Goal: Use online tool/utility: Utilize a website feature to perform a specific function

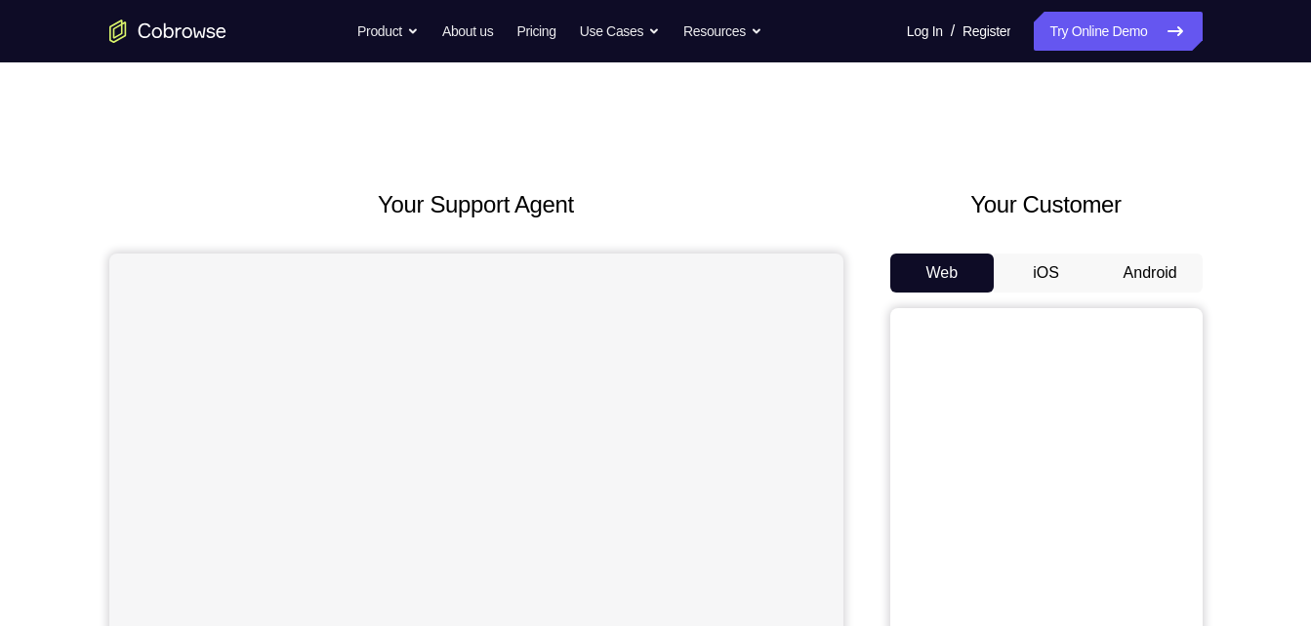
click at [1148, 262] on button "Android" at bounding box center [1150, 273] width 104 height 39
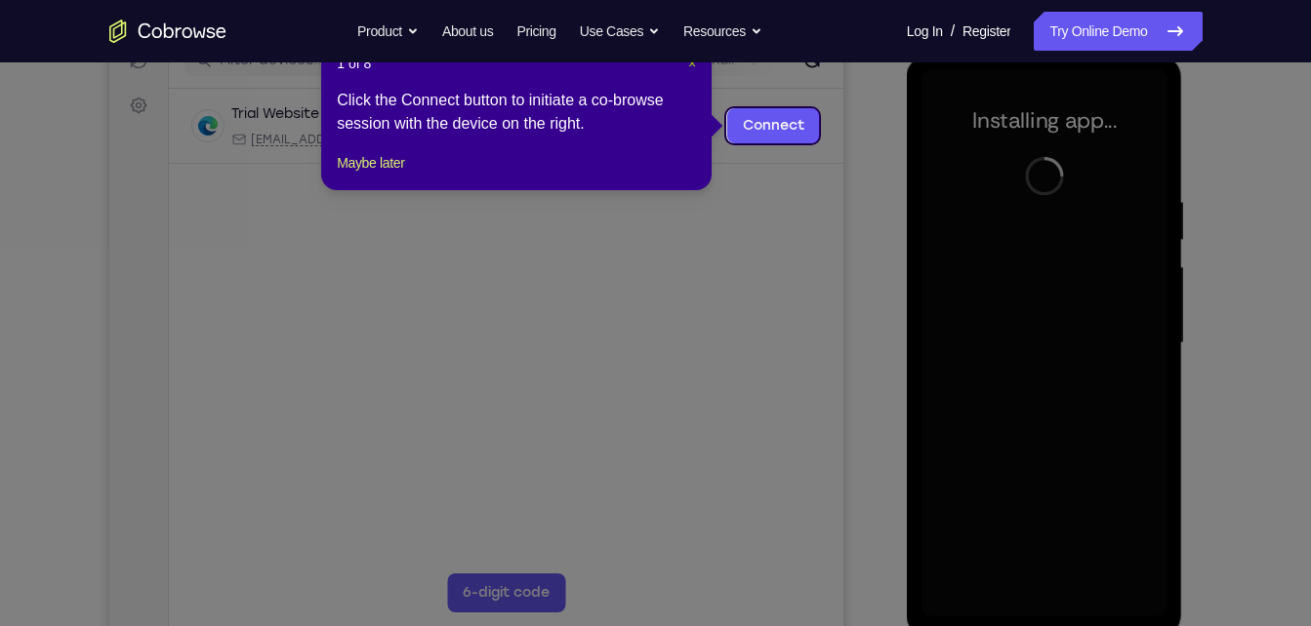
click at [688, 65] on span "×" at bounding box center [692, 64] width 8 height 16
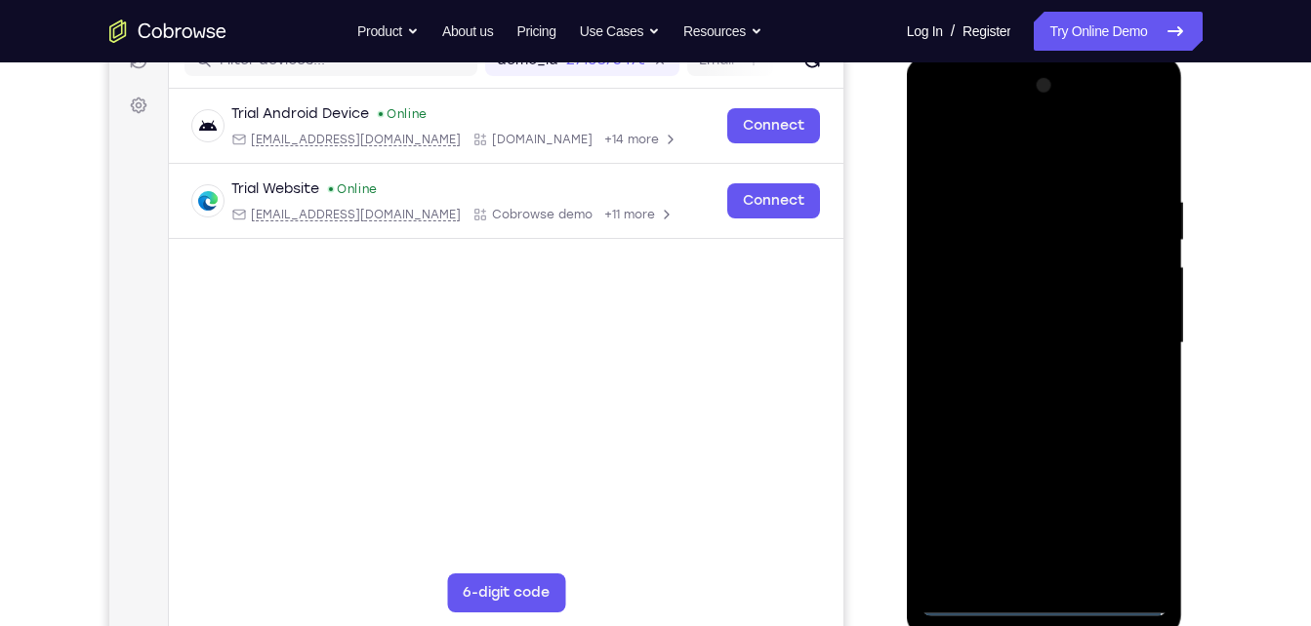
click at [1046, 612] on div at bounding box center [1044, 343] width 246 height 546
click at [1137, 514] on div at bounding box center [1044, 343] width 246 height 546
click at [937, 122] on div at bounding box center [1044, 343] width 246 height 546
click at [1125, 332] on div at bounding box center [1044, 343] width 246 height 546
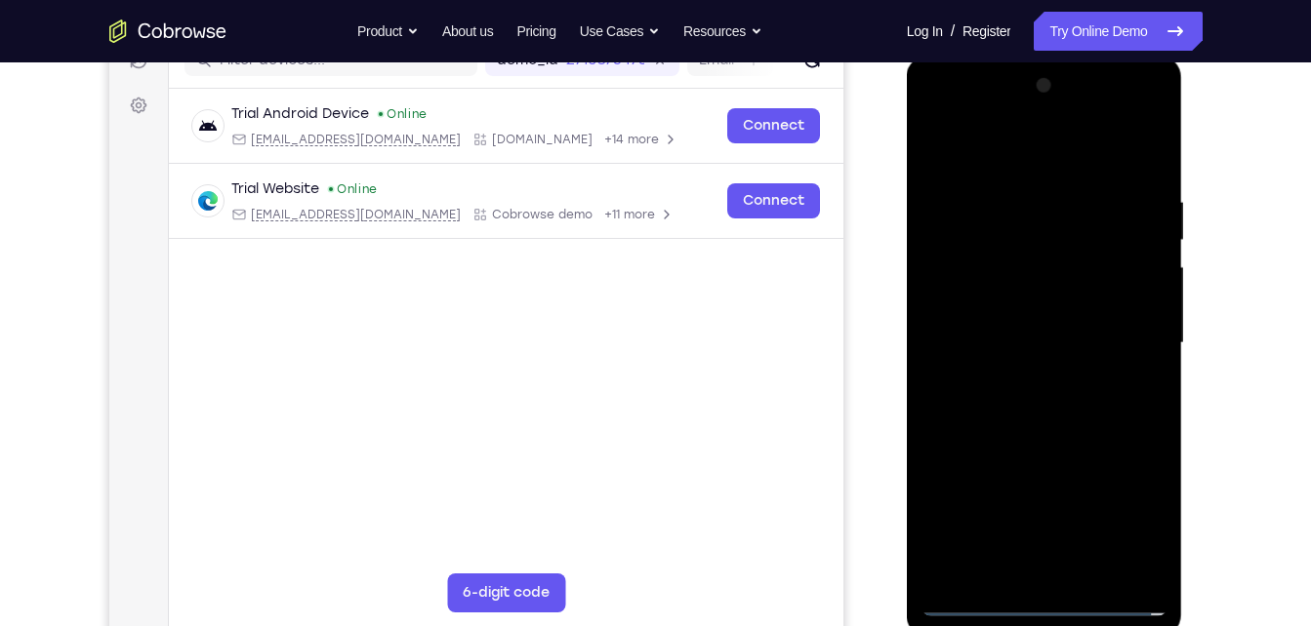
click at [1013, 384] on div at bounding box center [1044, 343] width 246 height 546
click at [1036, 442] on div at bounding box center [1044, 343] width 246 height 546
click at [1012, 329] on div at bounding box center [1044, 343] width 246 height 546
click at [994, 341] on div at bounding box center [1044, 343] width 246 height 546
click at [971, 332] on div at bounding box center [1044, 343] width 246 height 546
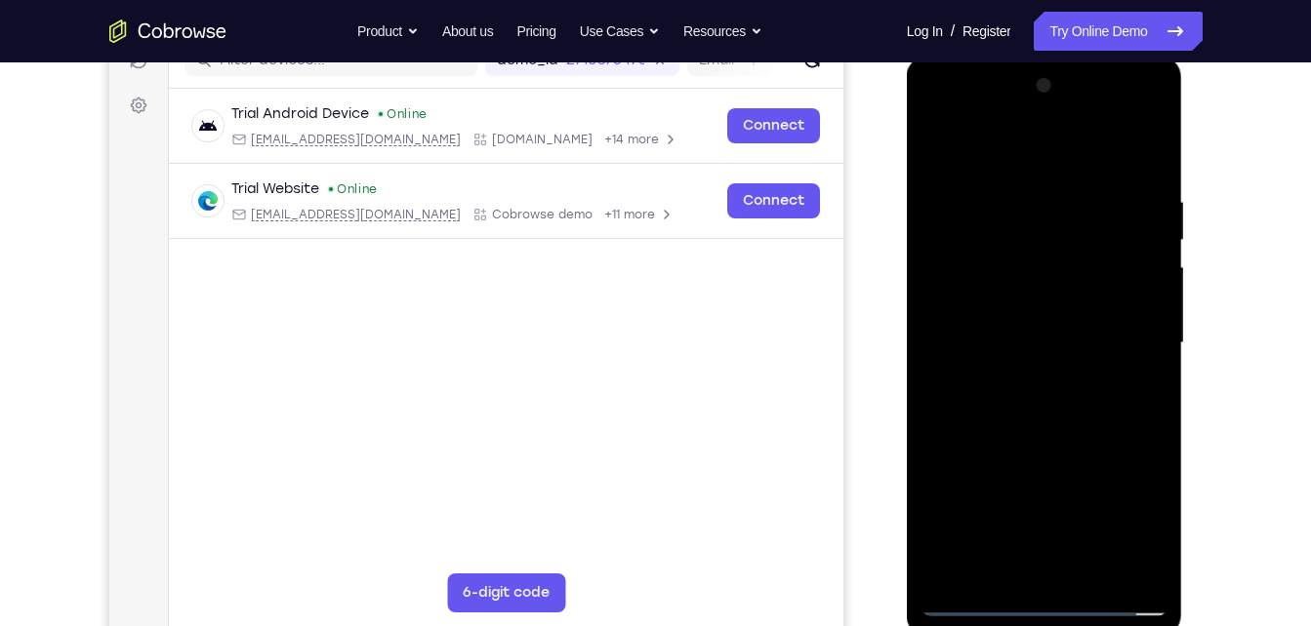
click at [973, 324] on div at bounding box center [1044, 343] width 246 height 546
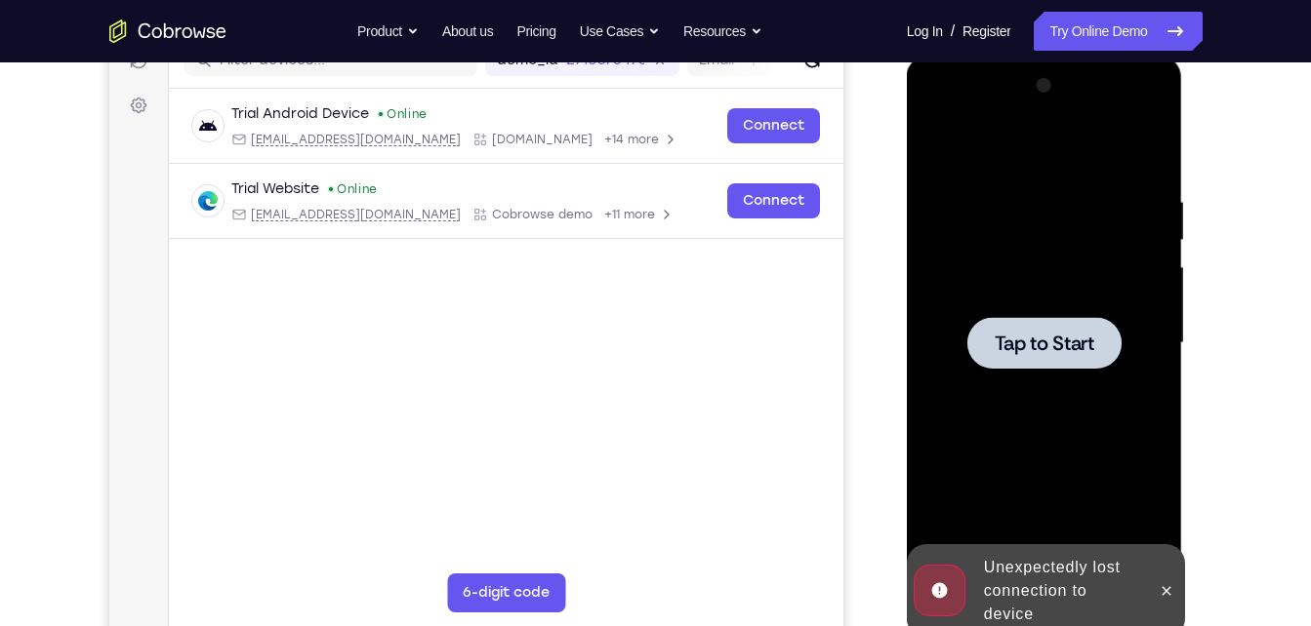
click at [1148, 263] on div at bounding box center [1044, 343] width 246 height 546
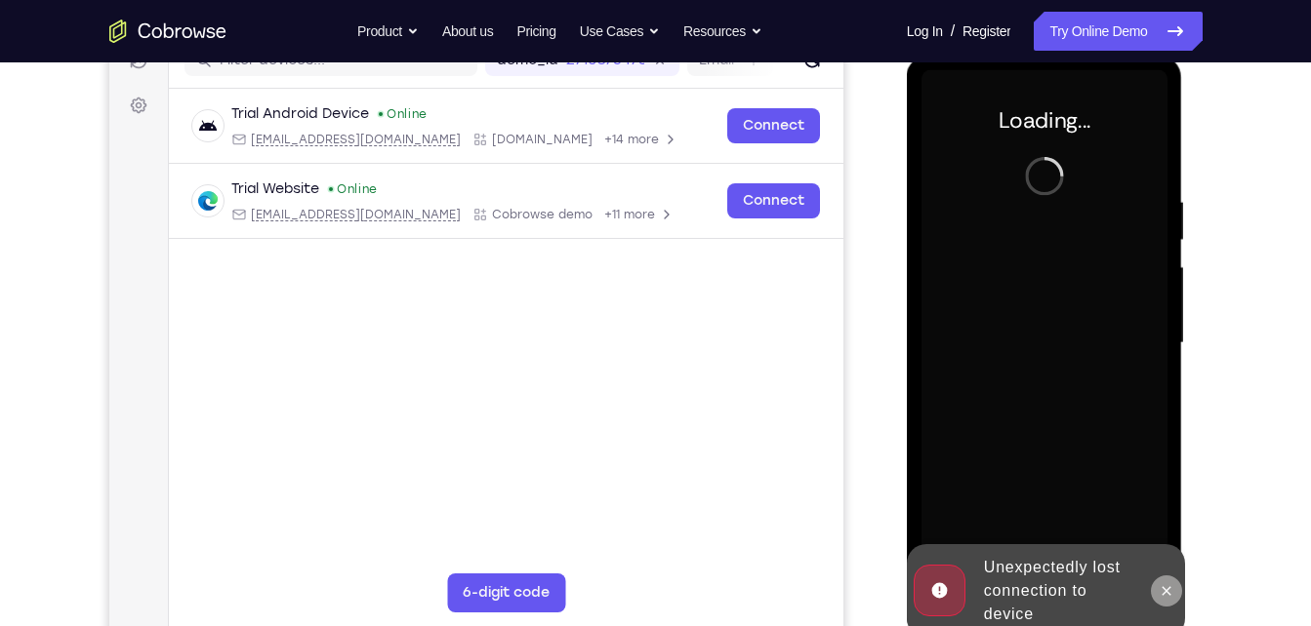
click at [1161, 595] on icon at bounding box center [1166, 592] width 16 height 16
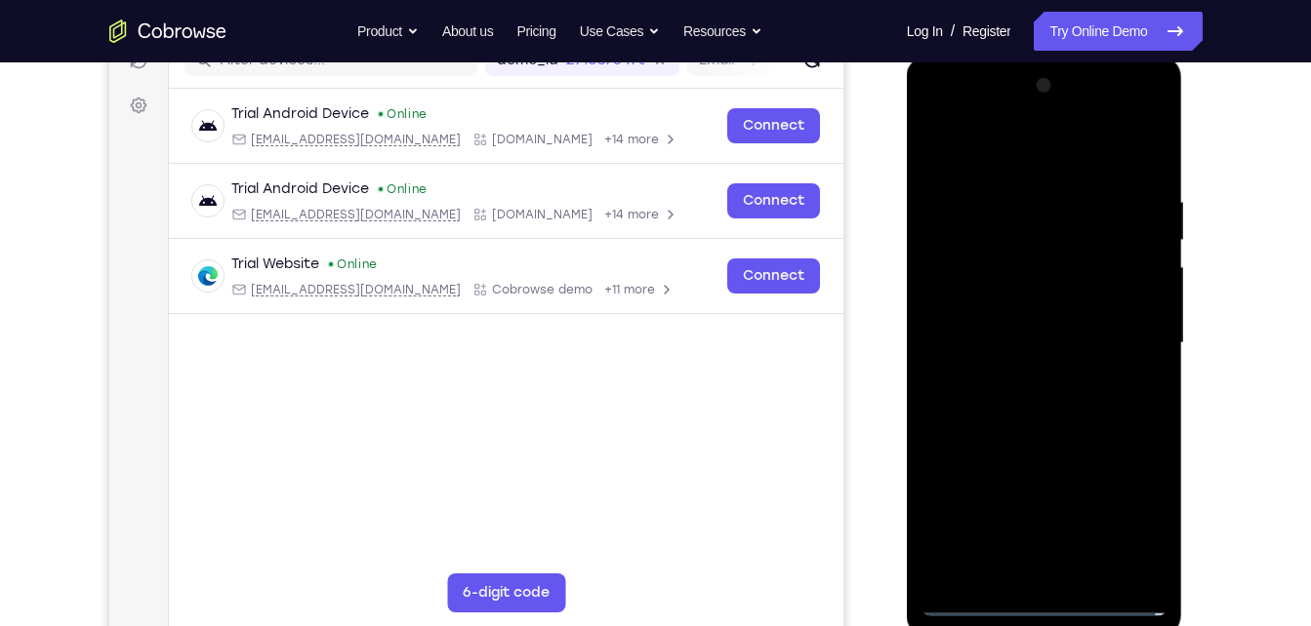
click at [1043, 597] on div at bounding box center [1044, 343] width 246 height 546
click at [1132, 529] on div at bounding box center [1044, 343] width 246 height 546
click at [941, 124] on div at bounding box center [1044, 343] width 246 height 546
click at [1127, 343] on div at bounding box center [1044, 343] width 246 height 546
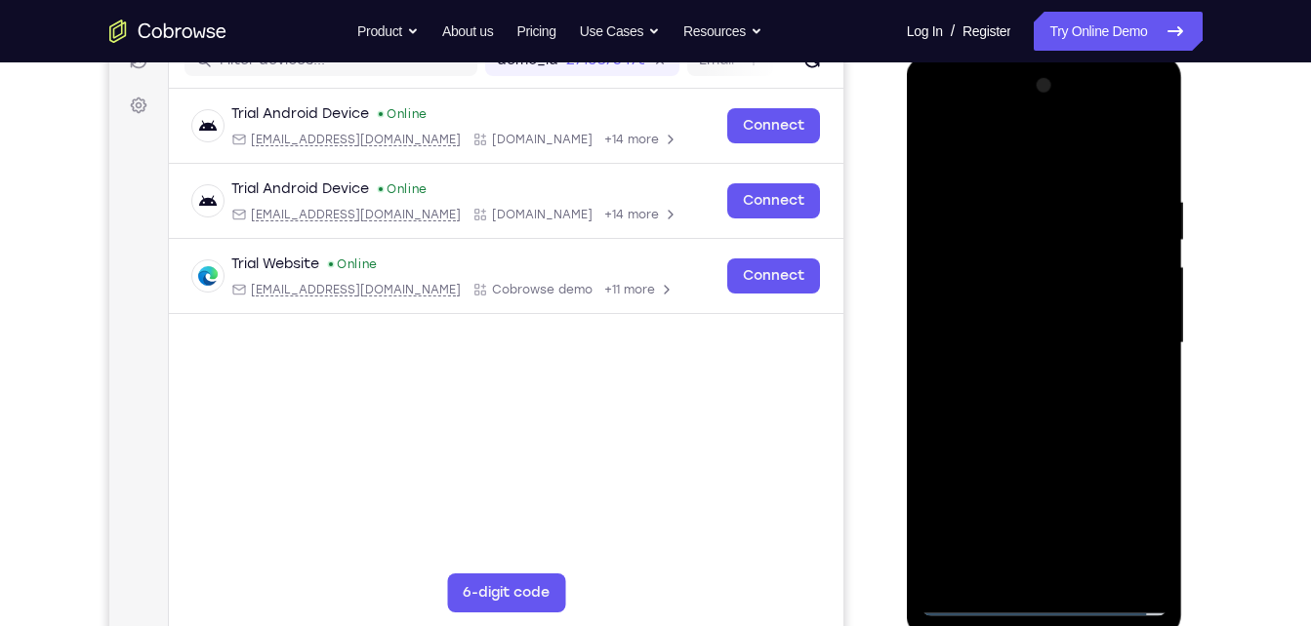
click at [1026, 382] on div at bounding box center [1044, 343] width 246 height 546
click at [1024, 344] on div at bounding box center [1044, 343] width 246 height 546
click at [1029, 304] on div at bounding box center [1044, 343] width 246 height 546
click at [1051, 343] on div at bounding box center [1044, 343] width 246 height 546
click at [1052, 406] on div at bounding box center [1044, 343] width 246 height 546
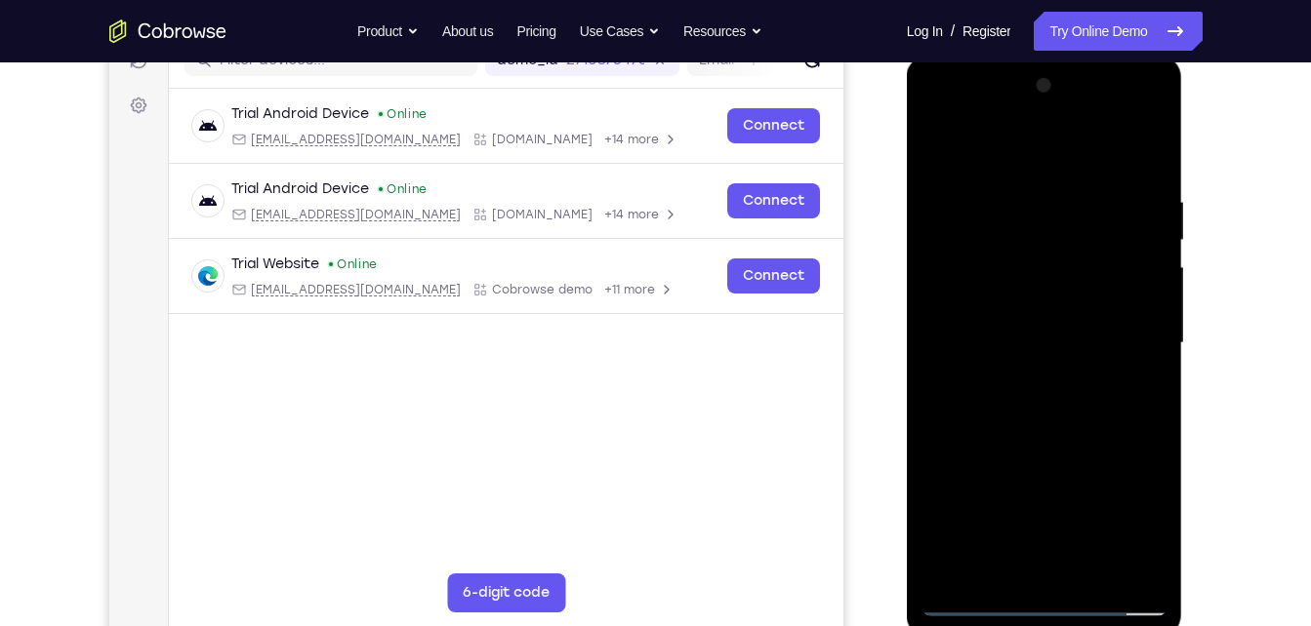
click at [1050, 437] on div at bounding box center [1044, 343] width 246 height 546
click at [1136, 25] on link "Try Online Demo" at bounding box center [1117, 31] width 168 height 39
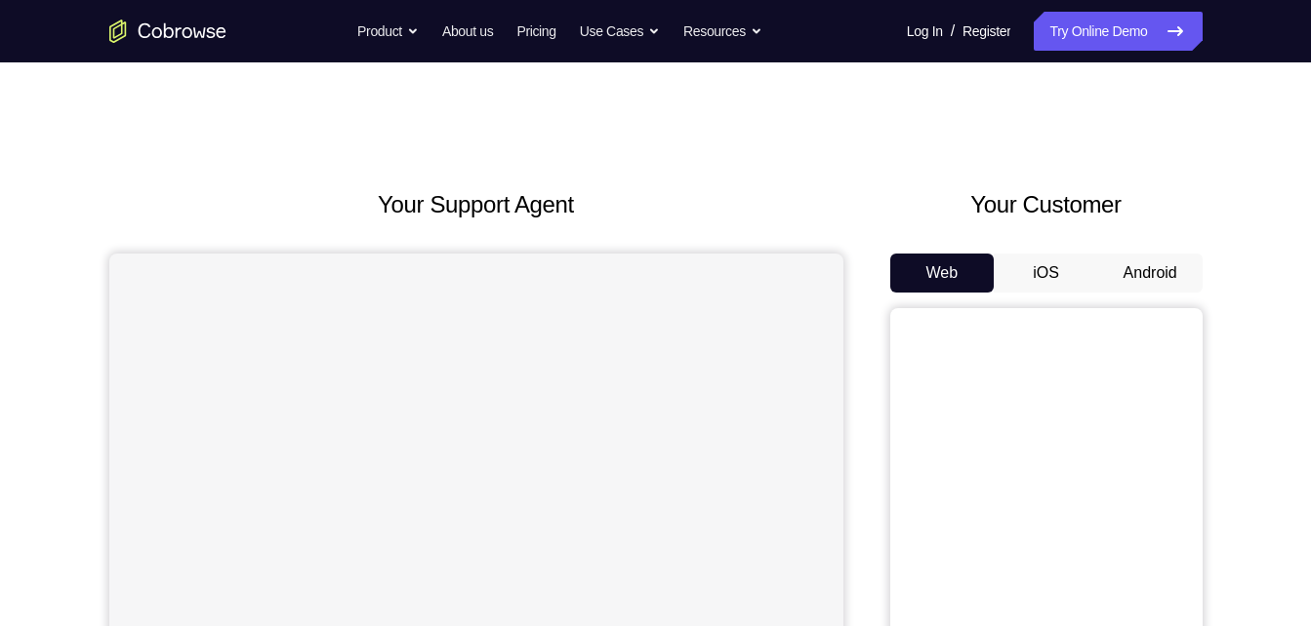
click at [1141, 263] on button "Android" at bounding box center [1150, 273] width 104 height 39
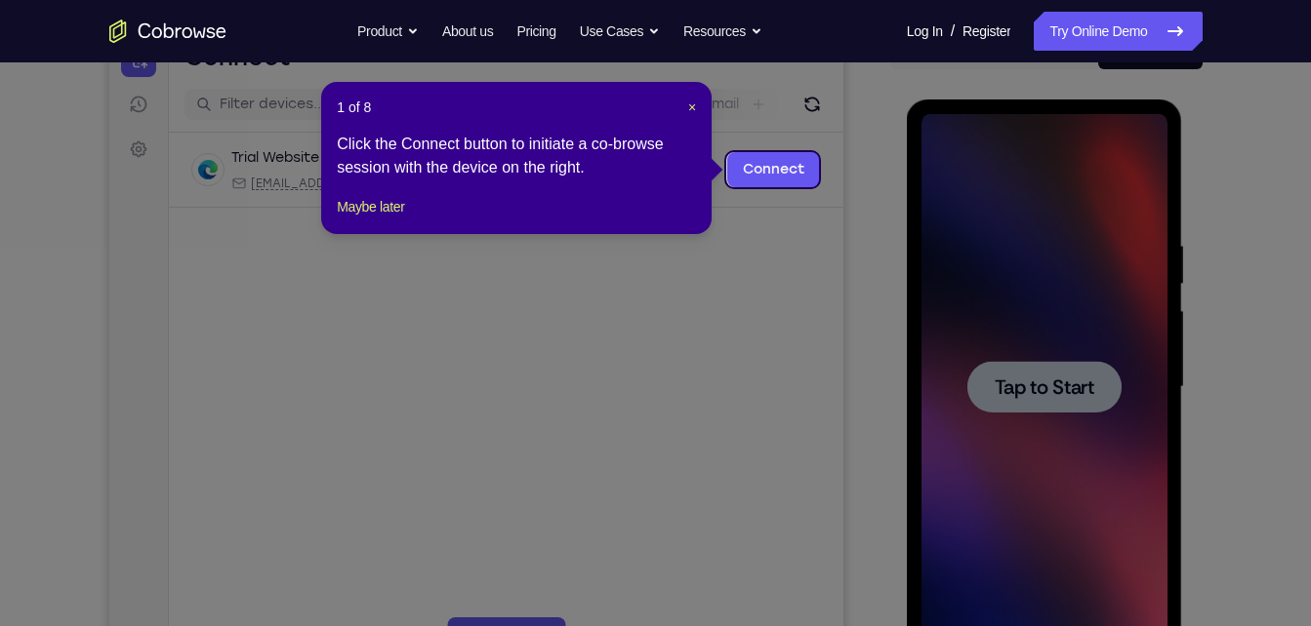
click at [697, 109] on div "1 of 8 × Click the Connect button to initiate a co-browse session with the devi…" at bounding box center [516, 158] width 390 height 152
click at [690, 107] on span "×" at bounding box center [692, 108] width 8 height 16
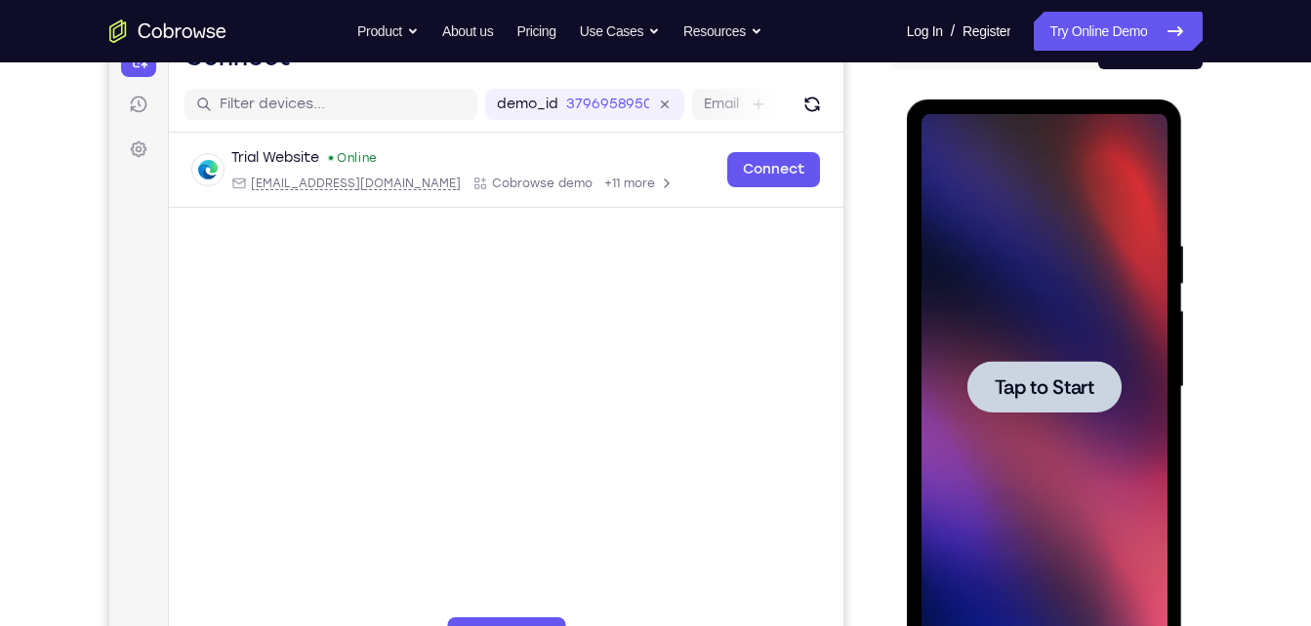
click at [992, 302] on div at bounding box center [1044, 387] width 246 height 546
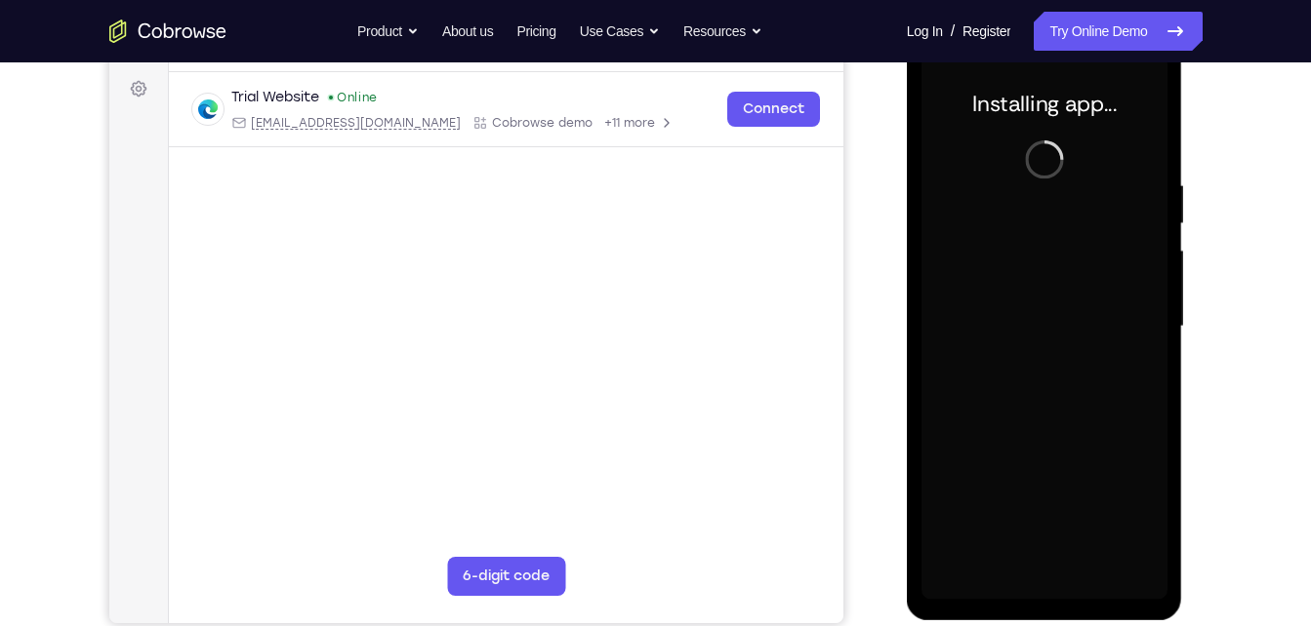
scroll to position [285, 0]
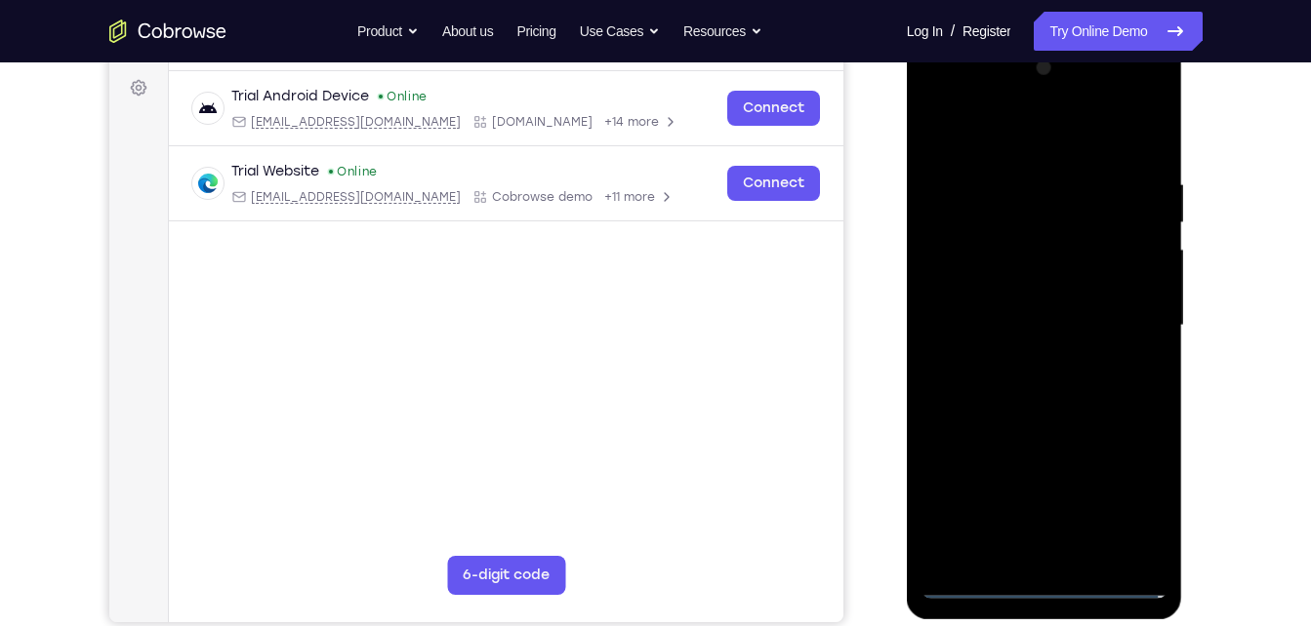
click at [1048, 587] on div at bounding box center [1044, 326] width 246 height 546
click at [1136, 505] on div at bounding box center [1044, 326] width 246 height 546
click at [946, 101] on div at bounding box center [1044, 326] width 246 height 546
click at [1136, 304] on div at bounding box center [1044, 326] width 246 height 546
click at [1018, 360] on div at bounding box center [1044, 326] width 246 height 546
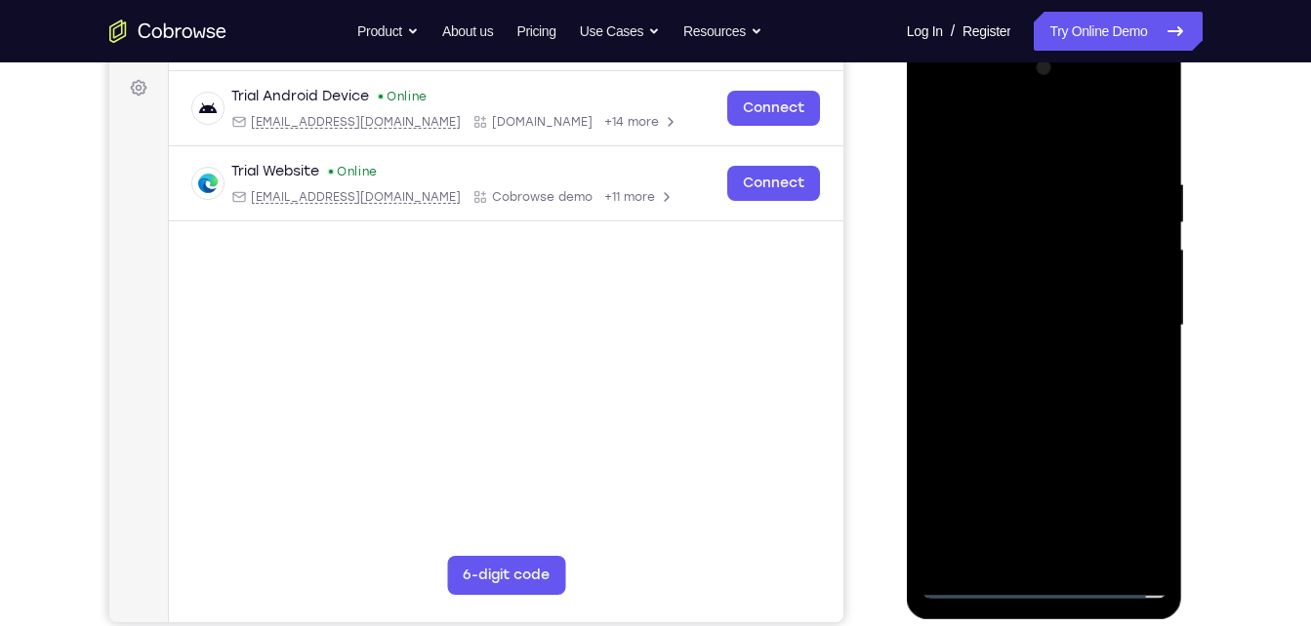
click at [1057, 428] on div at bounding box center [1044, 326] width 246 height 546
click at [1015, 307] on div at bounding box center [1044, 326] width 246 height 546
click at [1006, 334] on div at bounding box center [1044, 326] width 246 height 546
click at [1050, 308] on div at bounding box center [1044, 326] width 246 height 546
click at [1084, 345] on div at bounding box center [1044, 326] width 246 height 546
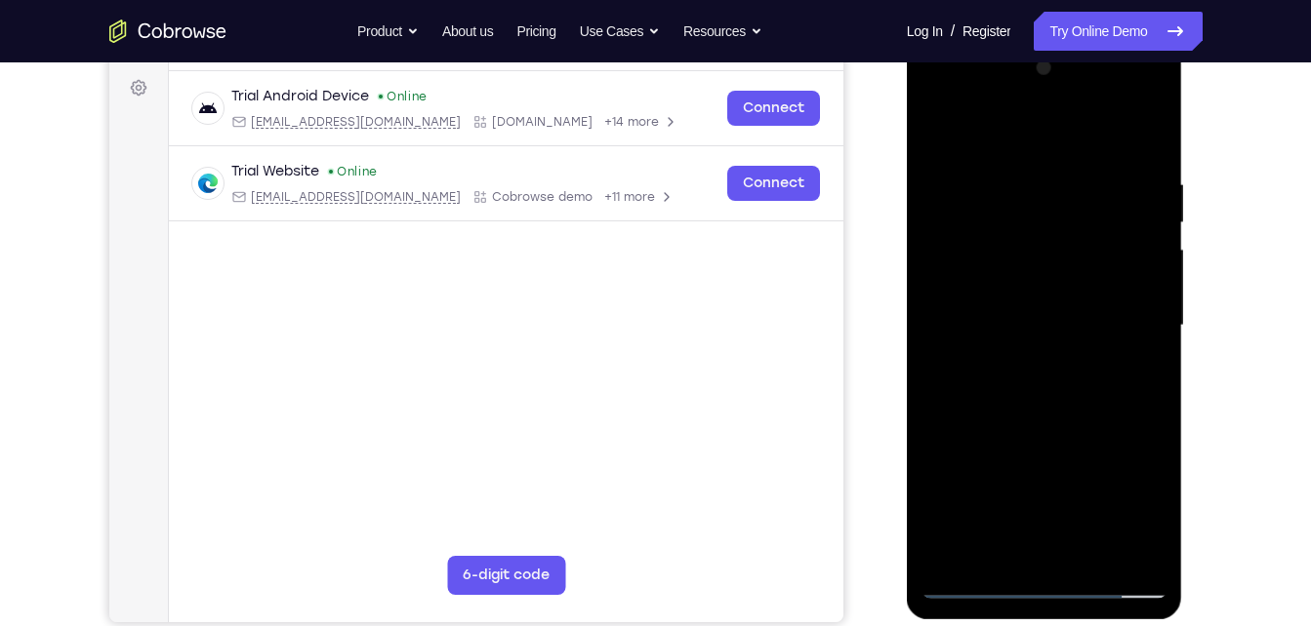
click at [1096, 133] on div at bounding box center [1044, 326] width 246 height 546
click at [1044, 174] on div at bounding box center [1044, 326] width 246 height 546
click at [1058, 412] on div at bounding box center [1044, 326] width 246 height 546
click at [1107, 263] on div at bounding box center [1044, 326] width 246 height 546
drag, startPoint x: 1098, startPoint y: 403, endPoint x: 1061, endPoint y: 204, distance: 202.5
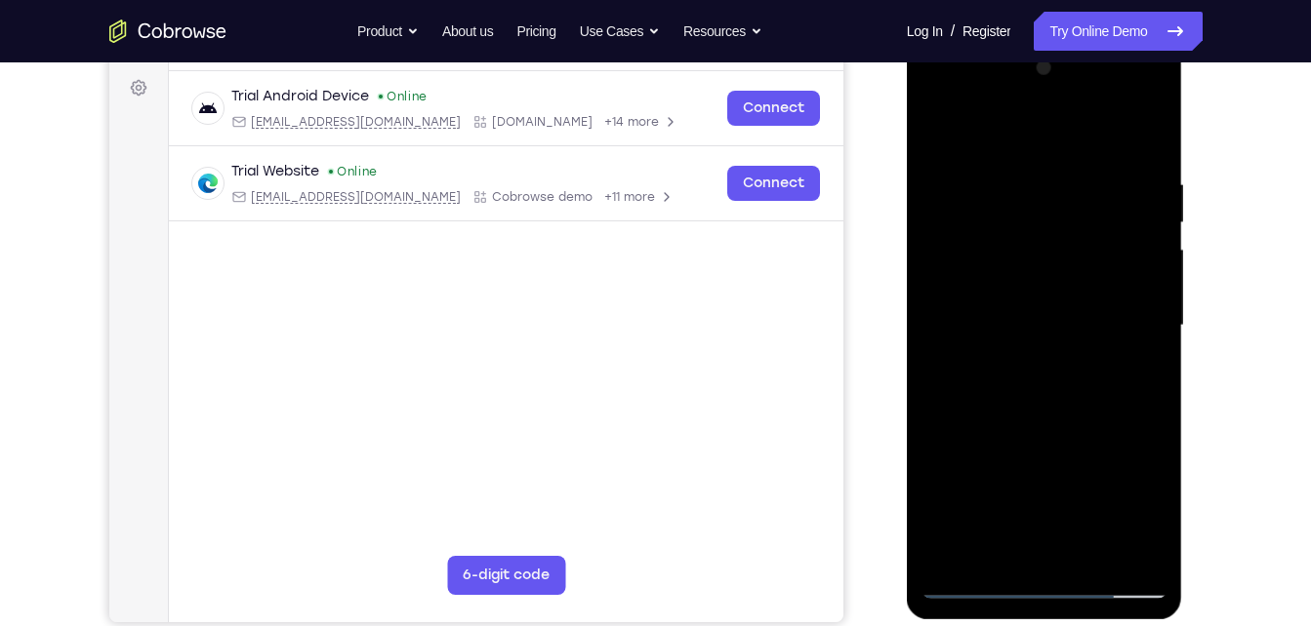
click at [1061, 204] on div at bounding box center [1044, 326] width 246 height 546
click at [1026, 550] on div at bounding box center [1044, 326] width 246 height 546
click at [978, 295] on div at bounding box center [1044, 326] width 246 height 546
click at [1068, 364] on div at bounding box center [1044, 326] width 246 height 546
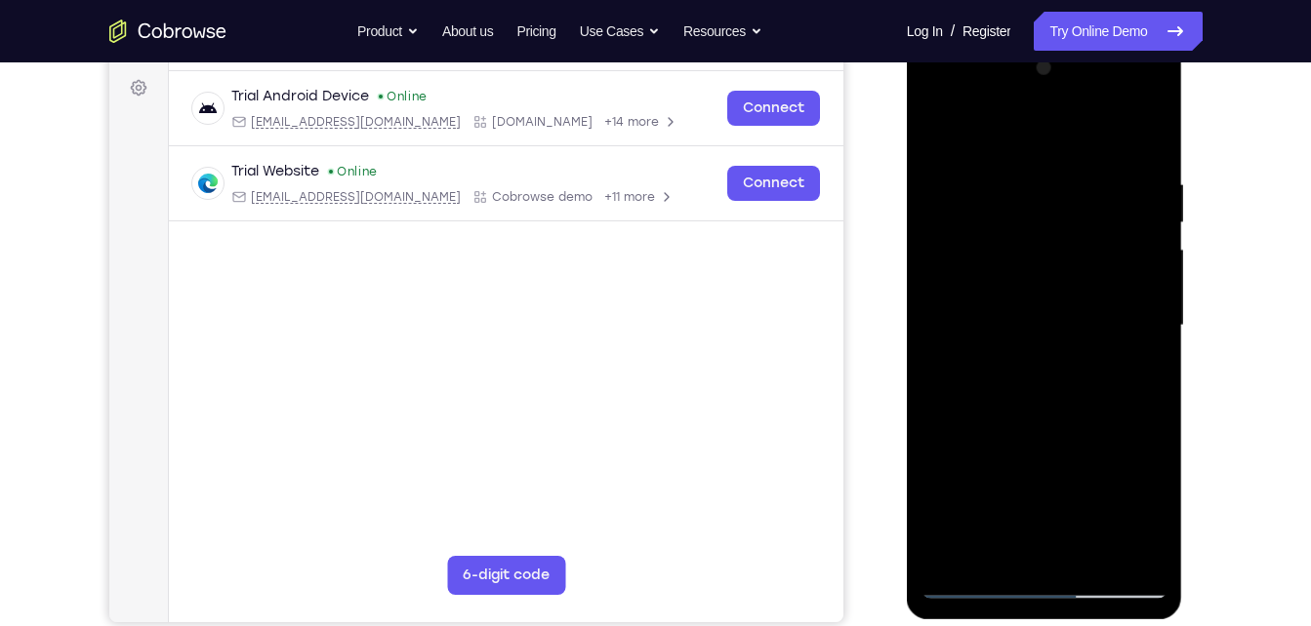
click at [1053, 266] on div at bounding box center [1044, 326] width 246 height 546
click at [1012, 152] on div at bounding box center [1044, 326] width 246 height 546
drag, startPoint x: 1012, startPoint y: 152, endPoint x: 1037, endPoint y: 505, distance: 354.2
click at [1037, 505] on div at bounding box center [1044, 326] width 246 height 546
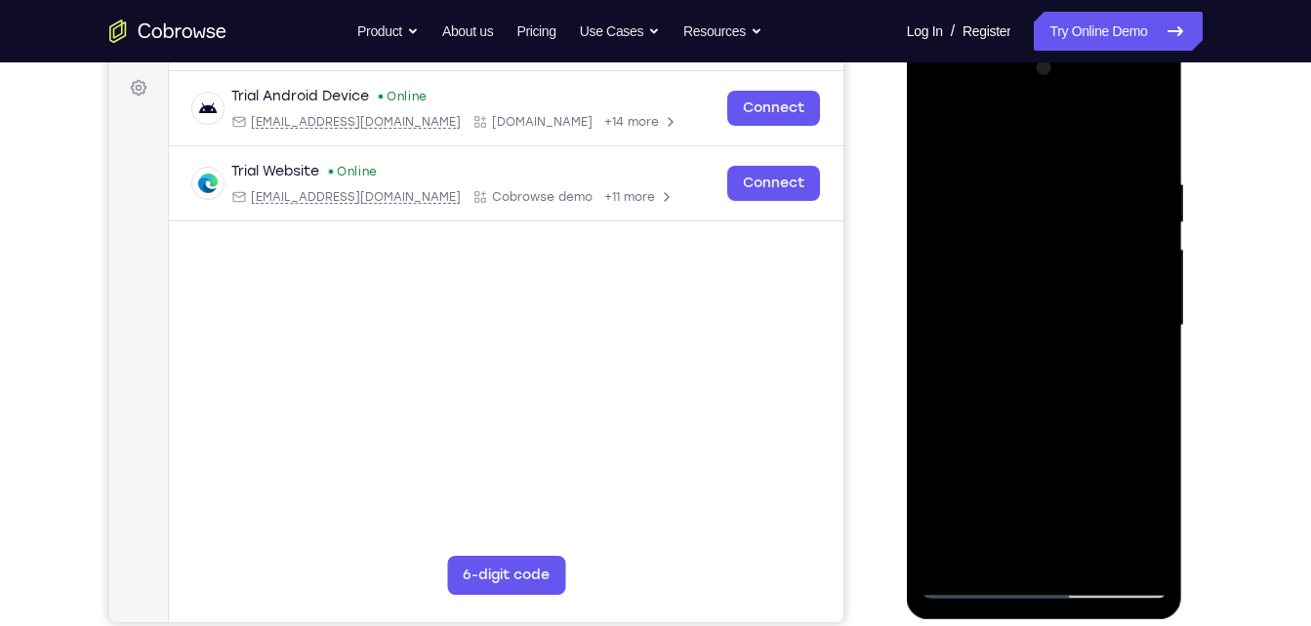
click at [933, 103] on div at bounding box center [1044, 326] width 246 height 546
click at [960, 263] on div at bounding box center [1044, 326] width 246 height 546
click at [1108, 160] on div at bounding box center [1044, 326] width 246 height 546
click at [945, 132] on div at bounding box center [1044, 326] width 246 height 546
drag, startPoint x: 1122, startPoint y: 473, endPoint x: 1136, endPoint y: 328, distance: 146.0
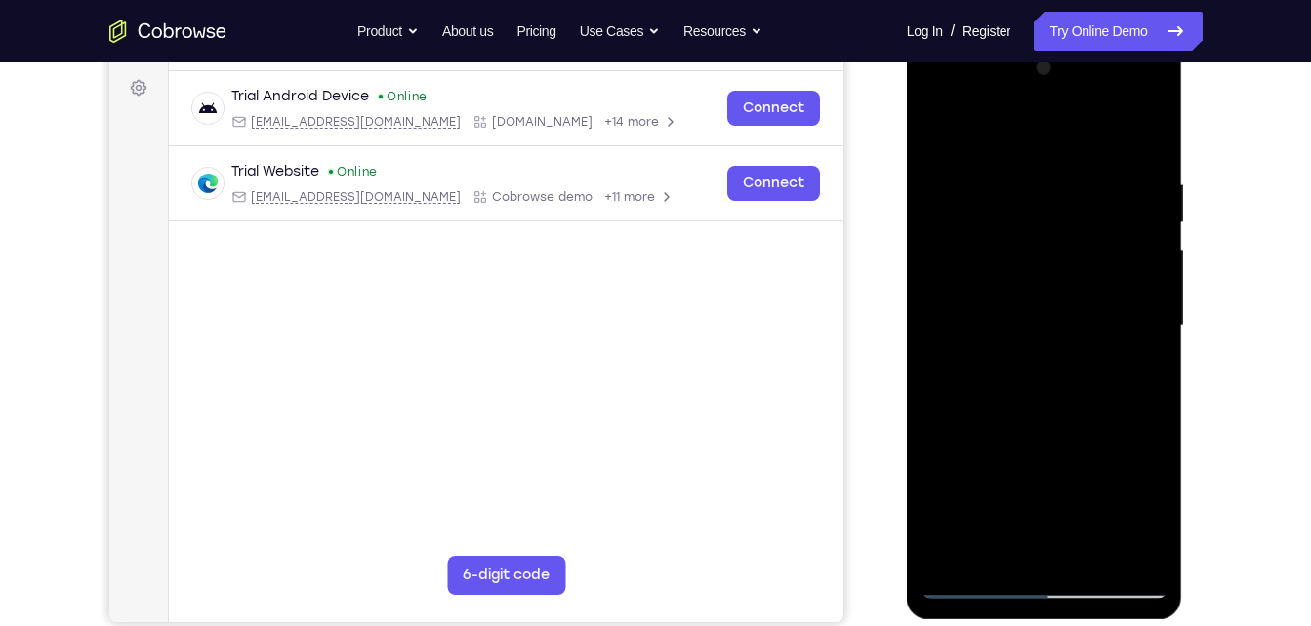
click at [1136, 328] on div at bounding box center [1044, 326] width 246 height 546
click at [938, 101] on div at bounding box center [1044, 326] width 246 height 546
click at [1026, 269] on div at bounding box center [1044, 326] width 246 height 546
click at [940, 106] on div at bounding box center [1044, 326] width 246 height 546
click at [961, 266] on div at bounding box center [1044, 326] width 246 height 546
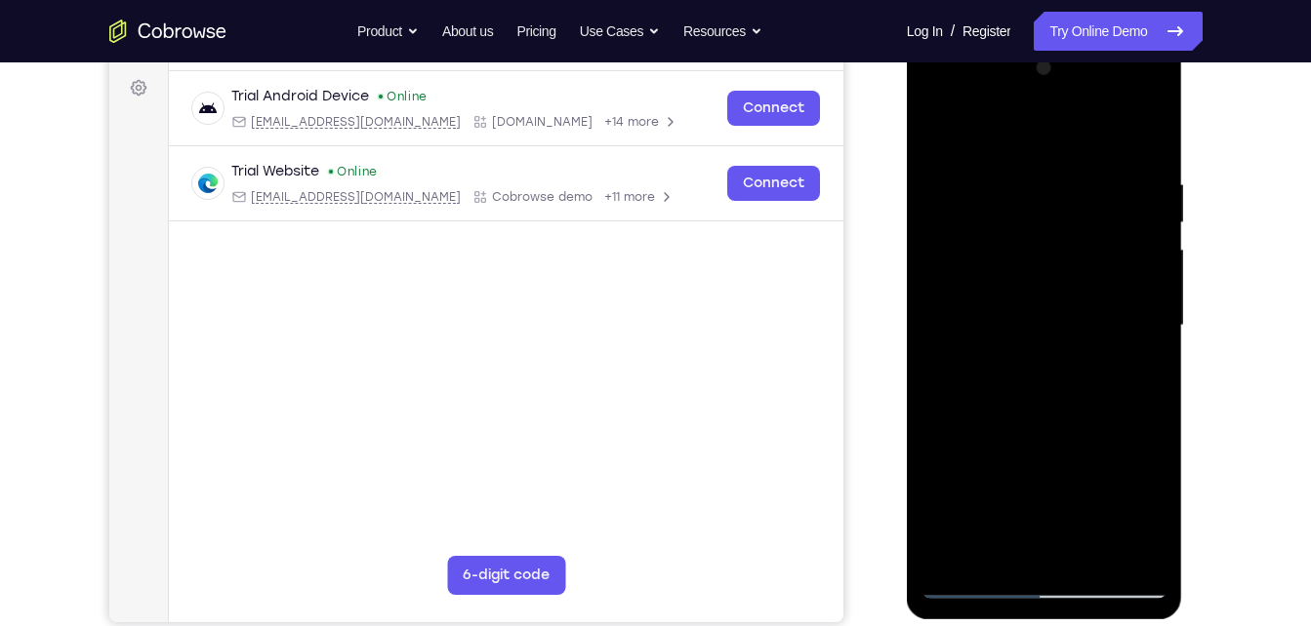
click at [1029, 357] on div at bounding box center [1044, 326] width 246 height 546
click at [1032, 416] on div at bounding box center [1044, 326] width 246 height 546
click at [1021, 312] on div at bounding box center [1044, 326] width 246 height 546
click at [1022, 260] on div at bounding box center [1044, 326] width 246 height 546
click at [1004, 240] on div at bounding box center [1044, 326] width 246 height 546
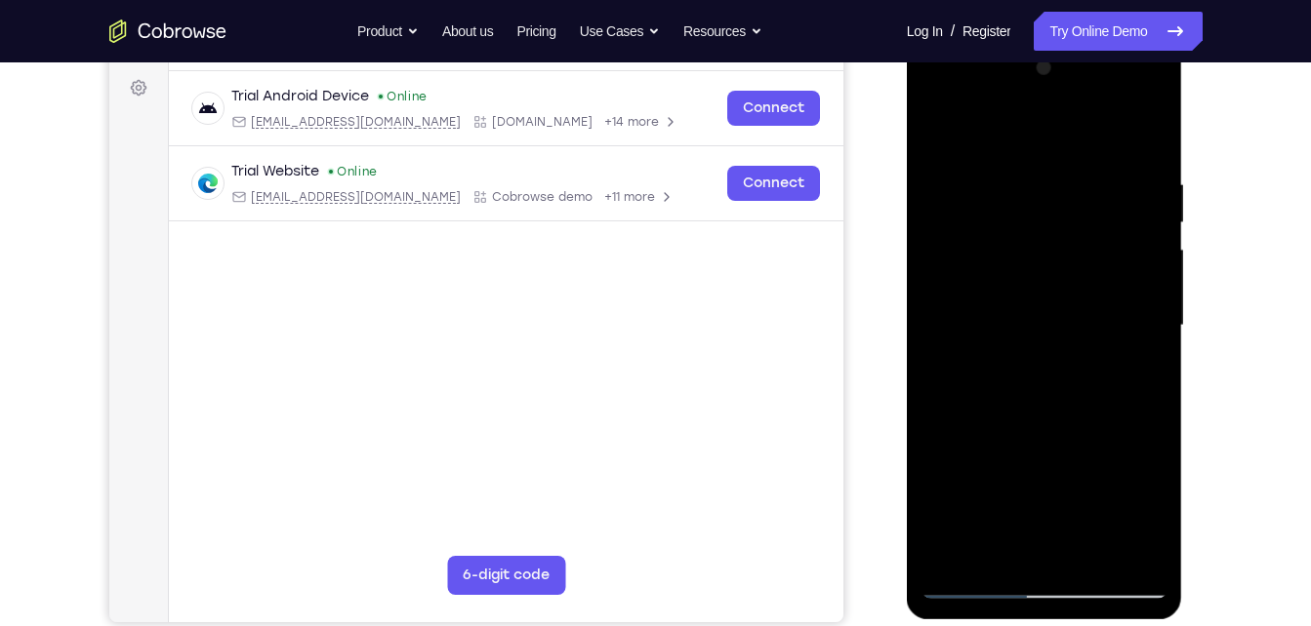
click at [1004, 240] on div at bounding box center [1044, 326] width 246 height 546
click at [939, 128] on div at bounding box center [1044, 326] width 246 height 546
click at [1080, 405] on div at bounding box center [1044, 326] width 246 height 546
click at [1144, 131] on div at bounding box center [1044, 326] width 246 height 546
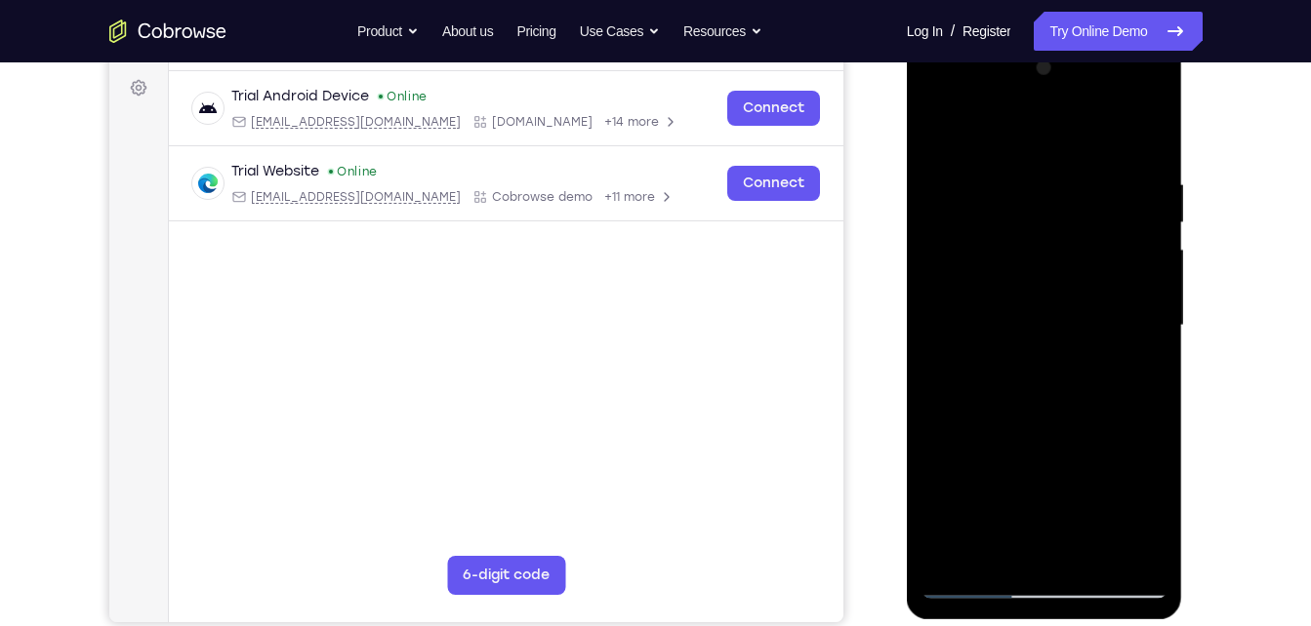
click at [1150, 131] on div at bounding box center [1044, 326] width 246 height 546
click at [936, 123] on div at bounding box center [1044, 326] width 246 height 546
click at [1098, 555] on div at bounding box center [1044, 326] width 246 height 546
click at [1038, 424] on div at bounding box center [1044, 326] width 246 height 546
click at [946, 131] on div at bounding box center [1044, 326] width 246 height 546
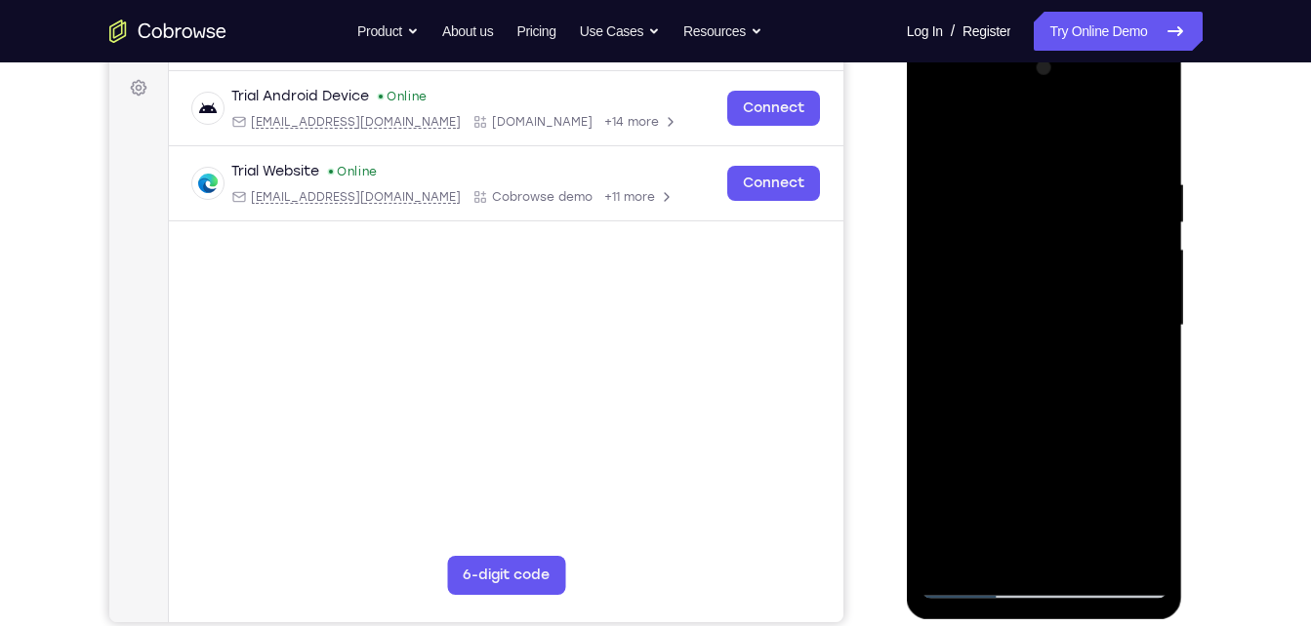
click at [1037, 162] on div at bounding box center [1044, 326] width 246 height 546
click at [1118, 551] on div at bounding box center [1044, 326] width 246 height 546
click at [1125, 342] on div at bounding box center [1044, 326] width 246 height 546
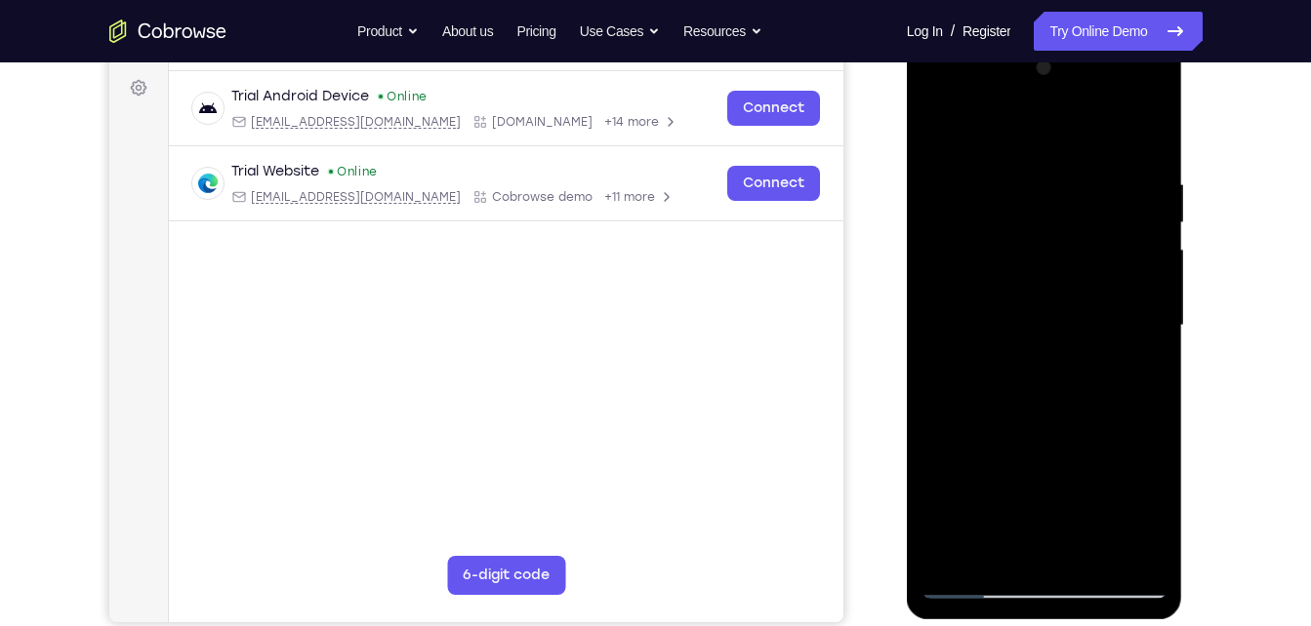
click at [1117, 548] on div at bounding box center [1044, 326] width 246 height 546
click at [1133, 375] on div at bounding box center [1044, 326] width 246 height 546
click at [1149, 141] on div at bounding box center [1044, 326] width 246 height 546
click at [1001, 550] on div at bounding box center [1044, 326] width 246 height 546
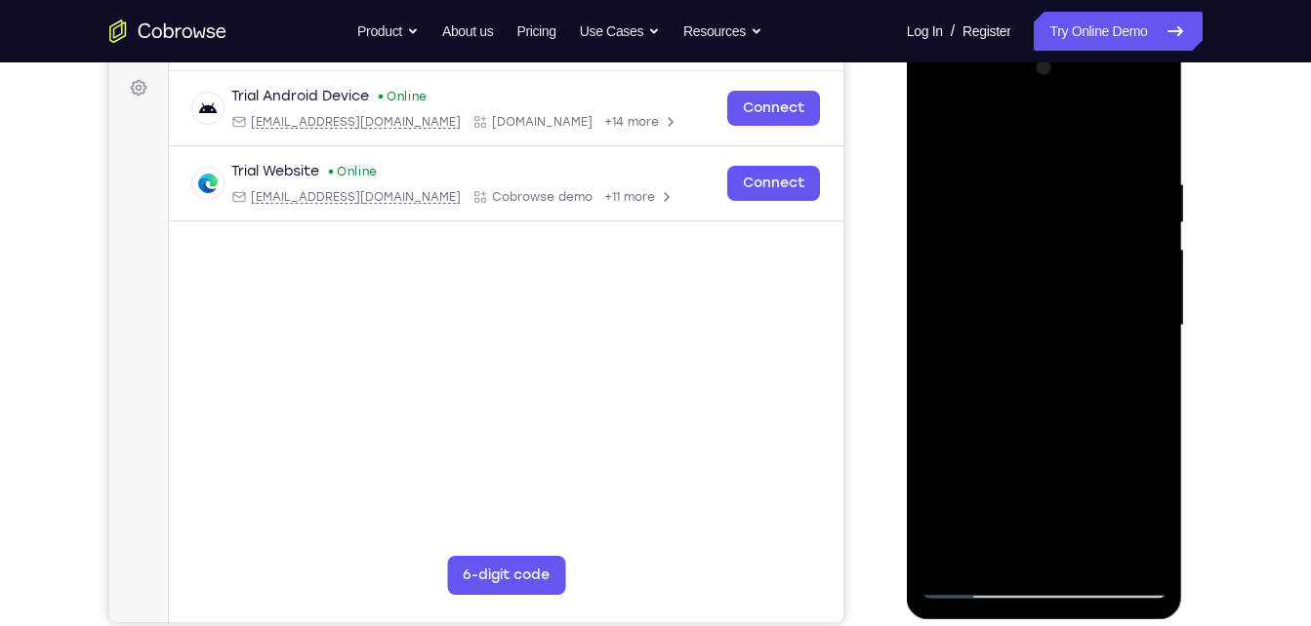
click at [965, 126] on div at bounding box center [1044, 326] width 246 height 546
click at [996, 222] on div at bounding box center [1044, 326] width 246 height 546
click at [1048, 195] on div at bounding box center [1044, 326] width 246 height 546
click at [1038, 399] on div at bounding box center [1044, 326] width 246 height 546
click at [1056, 193] on div at bounding box center [1044, 326] width 246 height 546
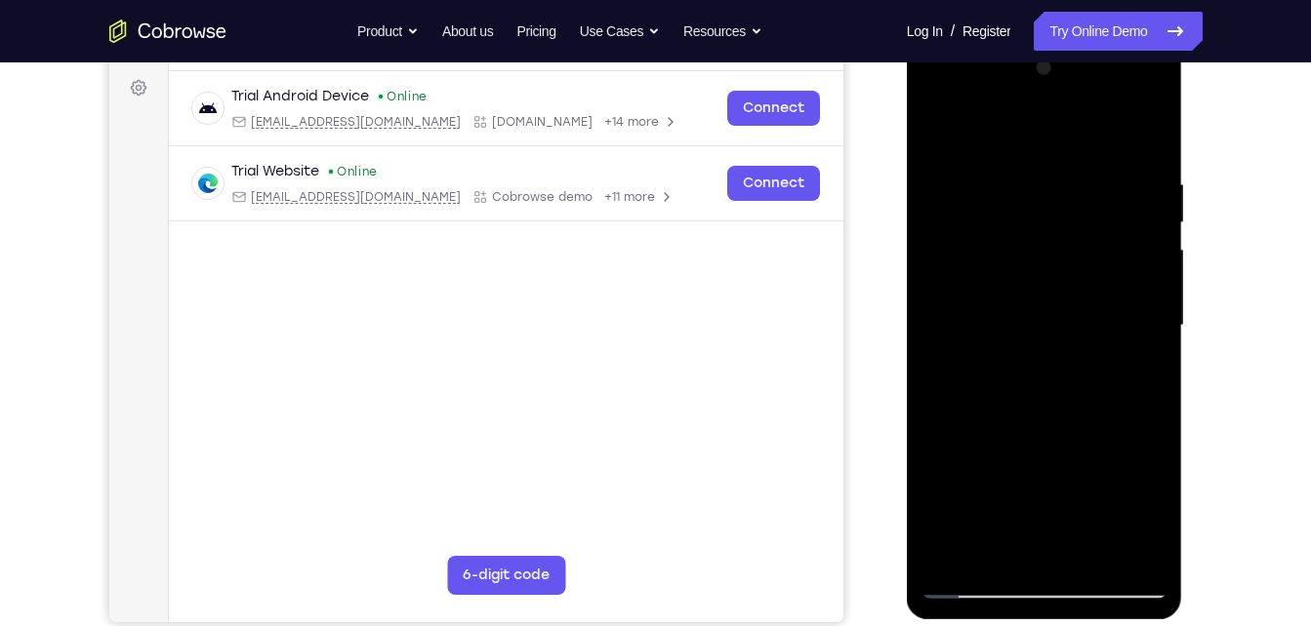
click at [940, 123] on div at bounding box center [1044, 326] width 246 height 546
click at [1026, 246] on div at bounding box center [1044, 326] width 246 height 546
click at [1052, 187] on div at bounding box center [1044, 326] width 246 height 546
click at [1048, 193] on div at bounding box center [1044, 326] width 246 height 546
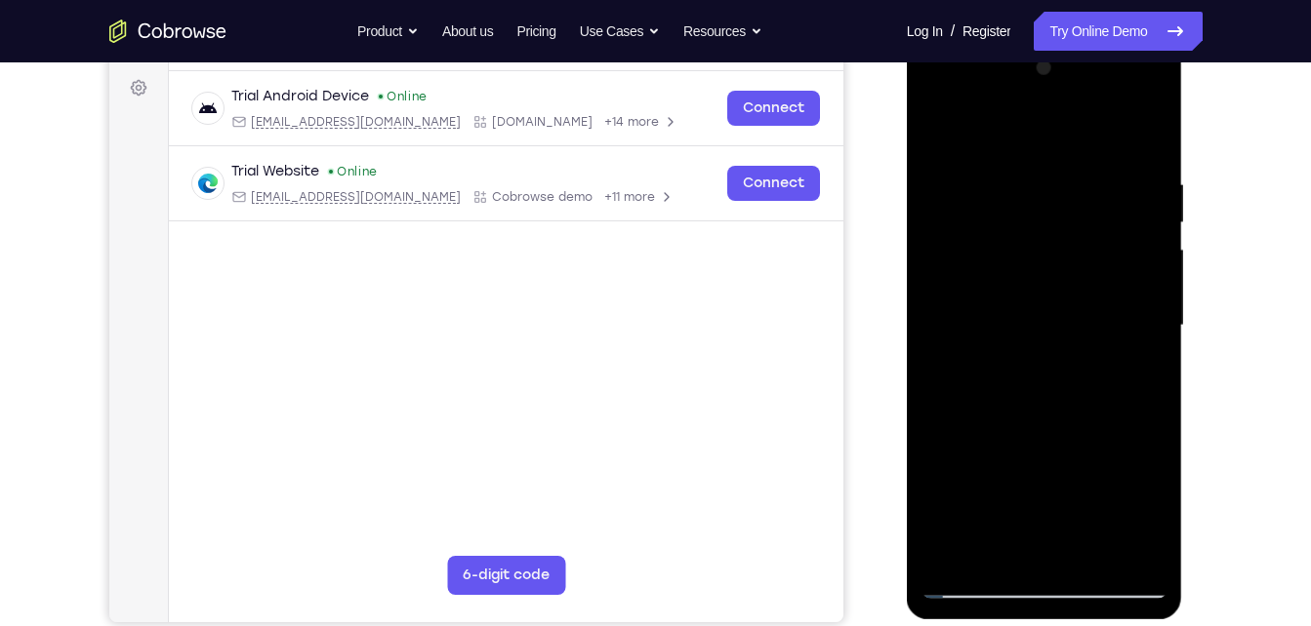
click at [1058, 397] on div at bounding box center [1044, 326] width 246 height 546
click at [1061, 190] on div at bounding box center [1044, 326] width 246 height 546
click at [937, 129] on div at bounding box center [1044, 326] width 246 height 546
drag, startPoint x: 1007, startPoint y: 302, endPoint x: 1011, endPoint y: 230, distance: 71.3
click at [1011, 230] on div at bounding box center [1044, 326] width 246 height 546
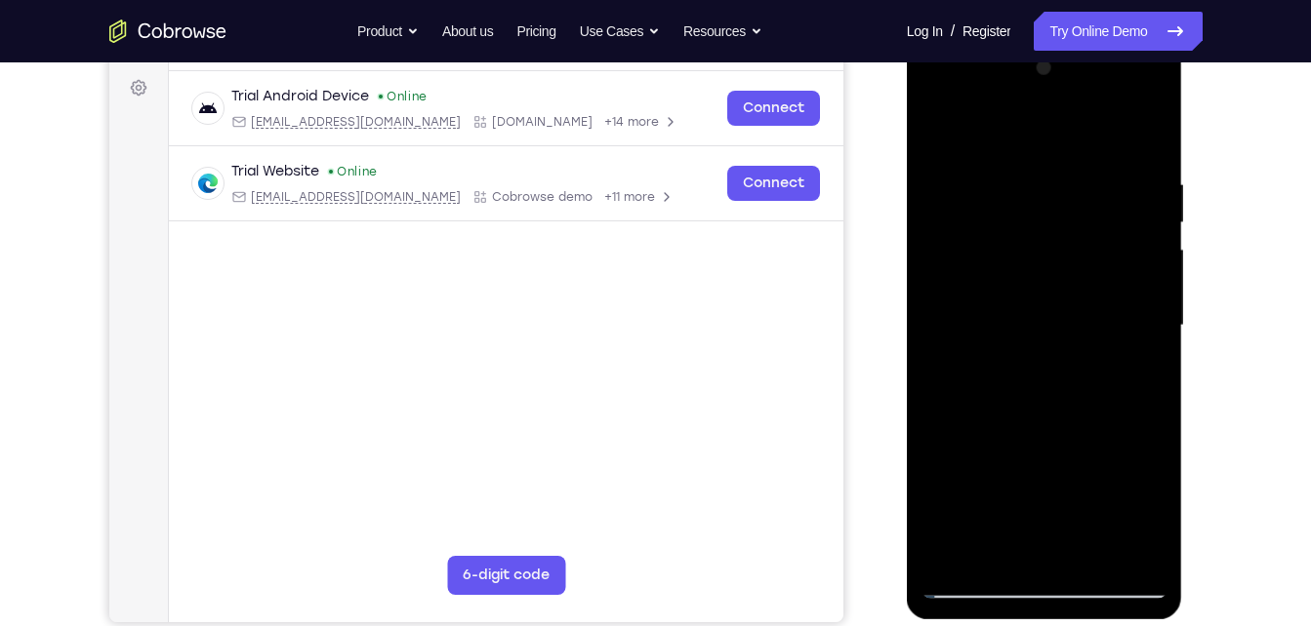
click at [1018, 219] on div at bounding box center [1044, 326] width 246 height 546
click at [1058, 169] on div at bounding box center [1044, 326] width 246 height 546
click at [1025, 382] on div at bounding box center [1044, 326] width 246 height 546
click at [1059, 162] on div at bounding box center [1044, 326] width 246 height 546
click at [937, 125] on div at bounding box center [1044, 326] width 246 height 546
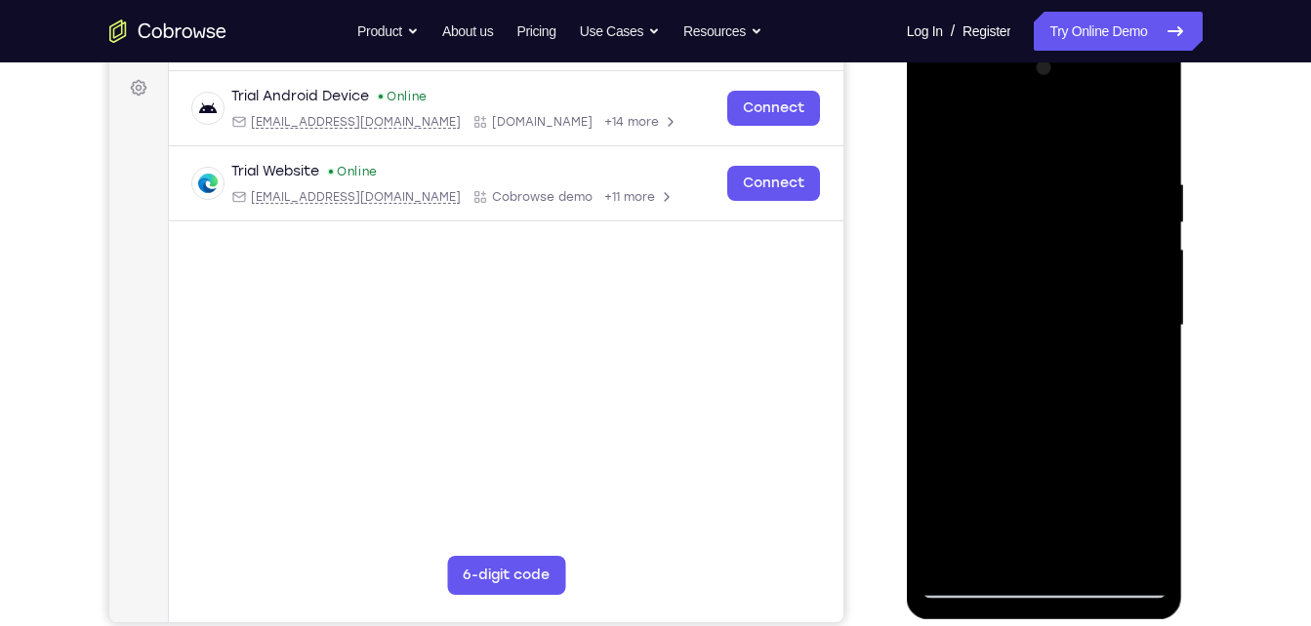
drag, startPoint x: 1028, startPoint y: 339, endPoint x: 1062, endPoint y: 210, distance: 133.3
click at [1062, 210] on div at bounding box center [1044, 326] width 246 height 546
drag, startPoint x: 1016, startPoint y: 344, endPoint x: 1027, endPoint y: 254, distance: 91.4
click at [1027, 254] on div at bounding box center [1044, 326] width 246 height 546
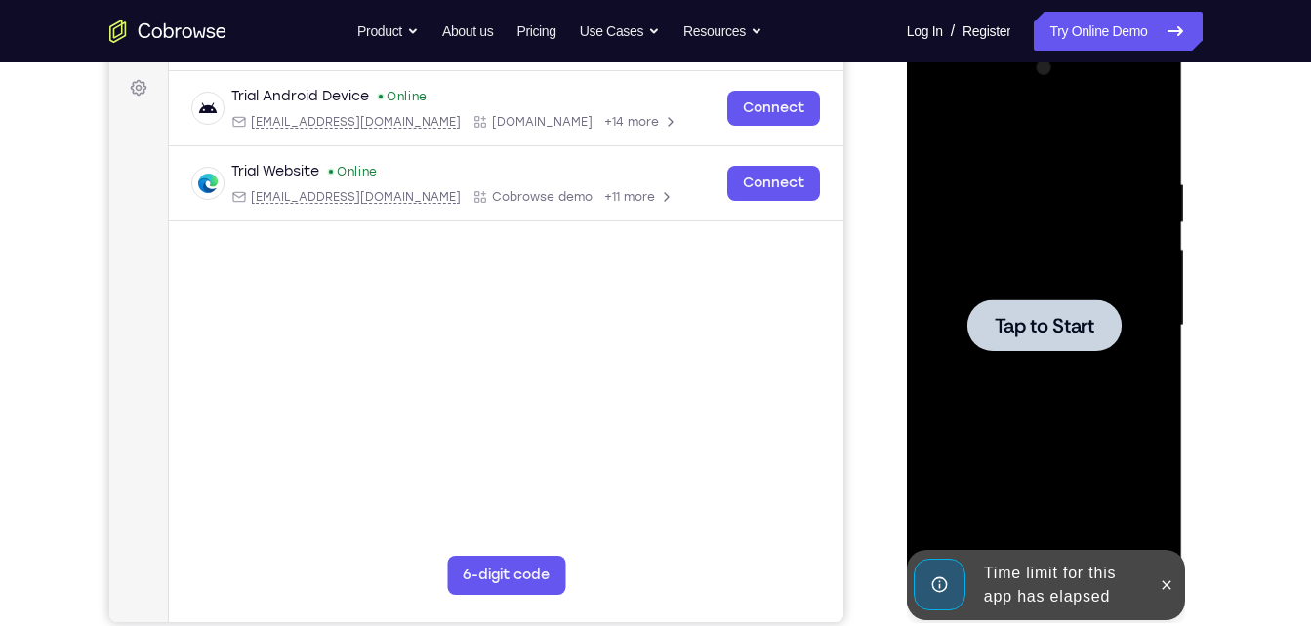
click at [1057, 270] on div at bounding box center [1044, 326] width 246 height 546
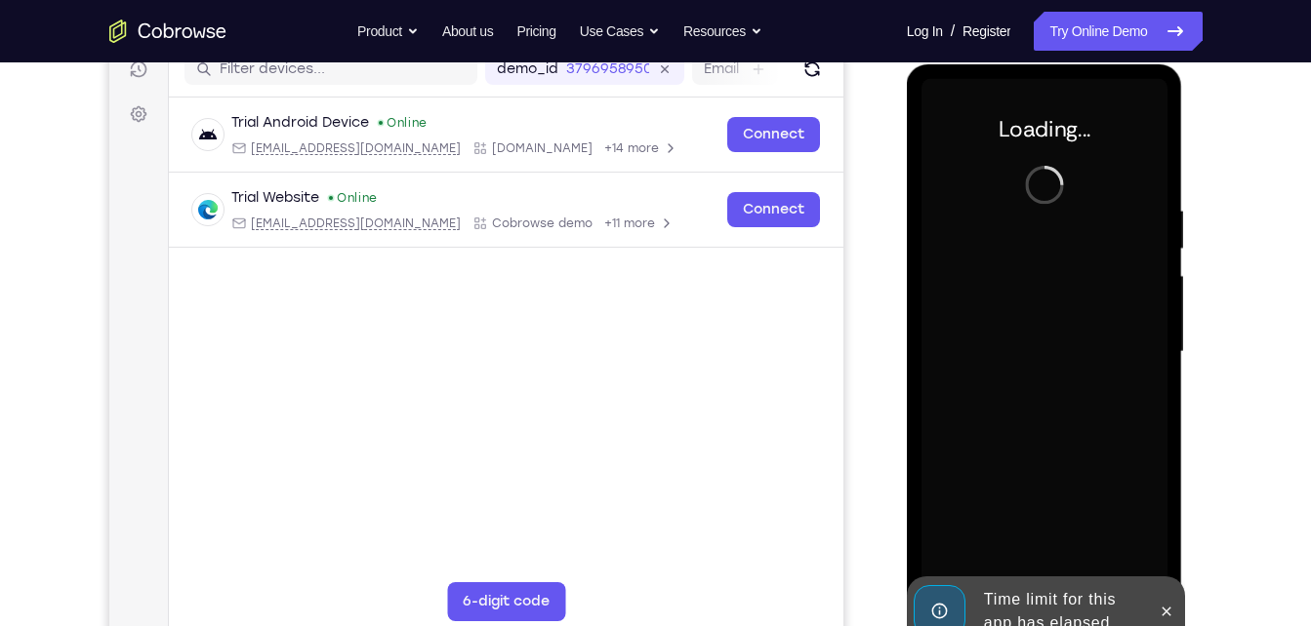
scroll to position [257, 0]
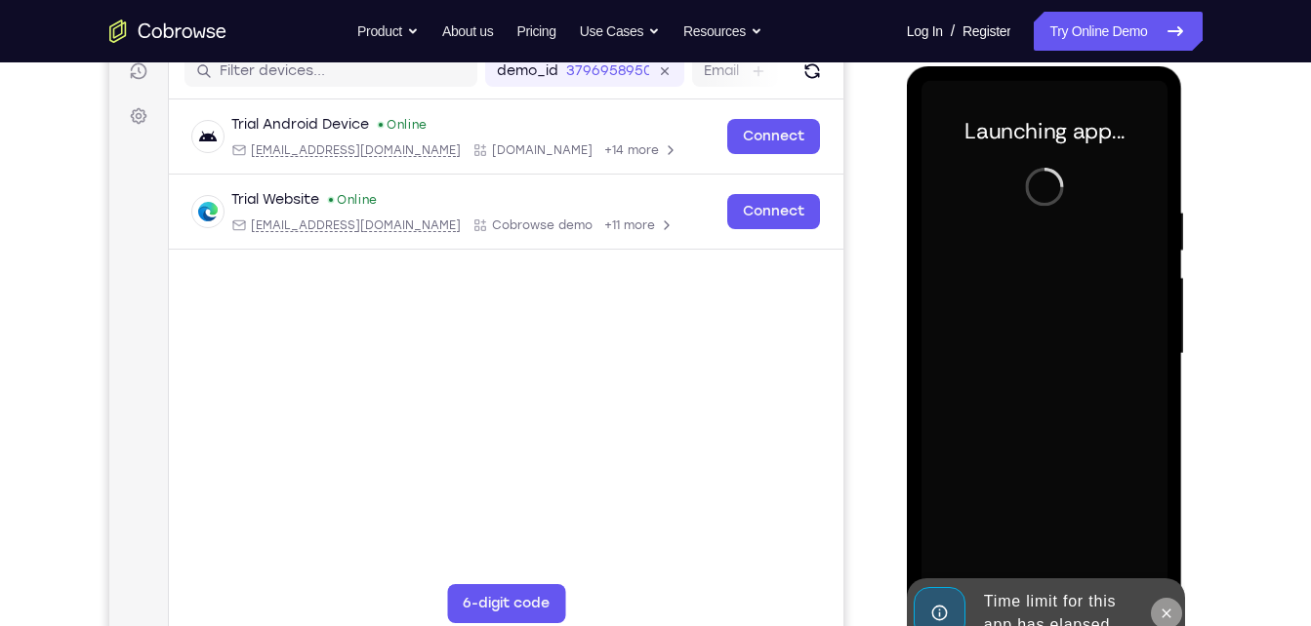
click at [1166, 620] on icon at bounding box center [1166, 614] width 16 height 16
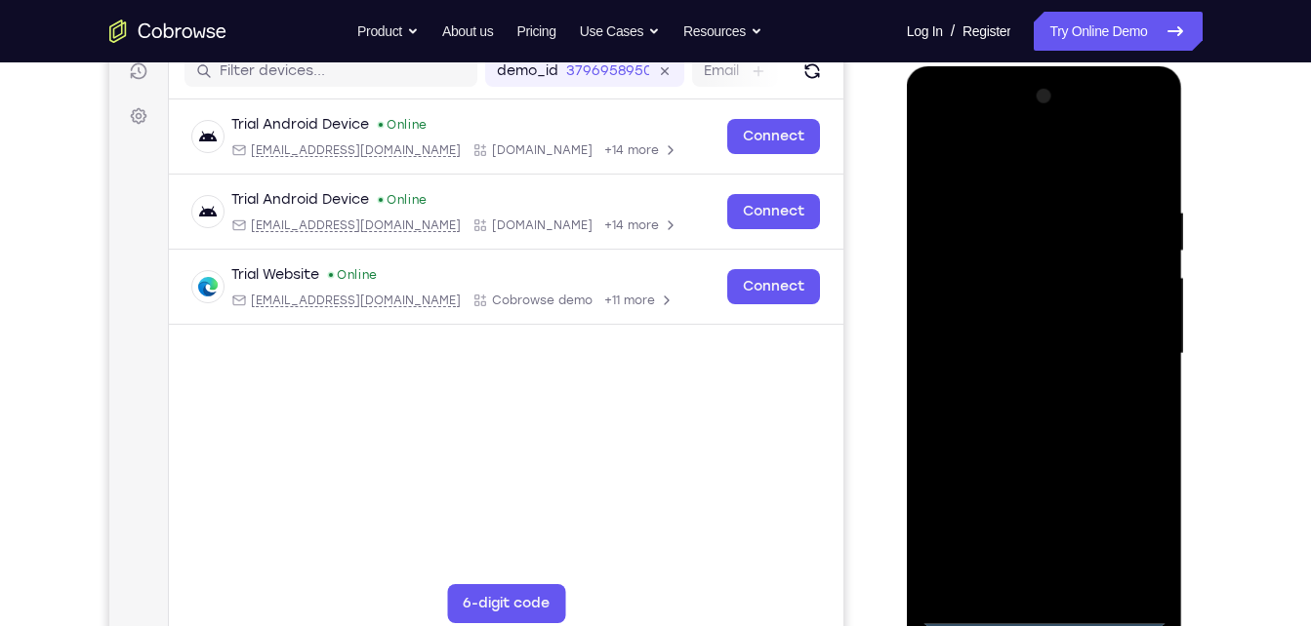
click at [1056, 614] on div at bounding box center [1044, 354] width 246 height 546
click at [1134, 535] on div at bounding box center [1044, 354] width 246 height 546
click at [938, 126] on div at bounding box center [1044, 354] width 246 height 546
click at [1118, 346] on div at bounding box center [1044, 354] width 246 height 546
click at [1064, 584] on div at bounding box center [1044, 354] width 246 height 546
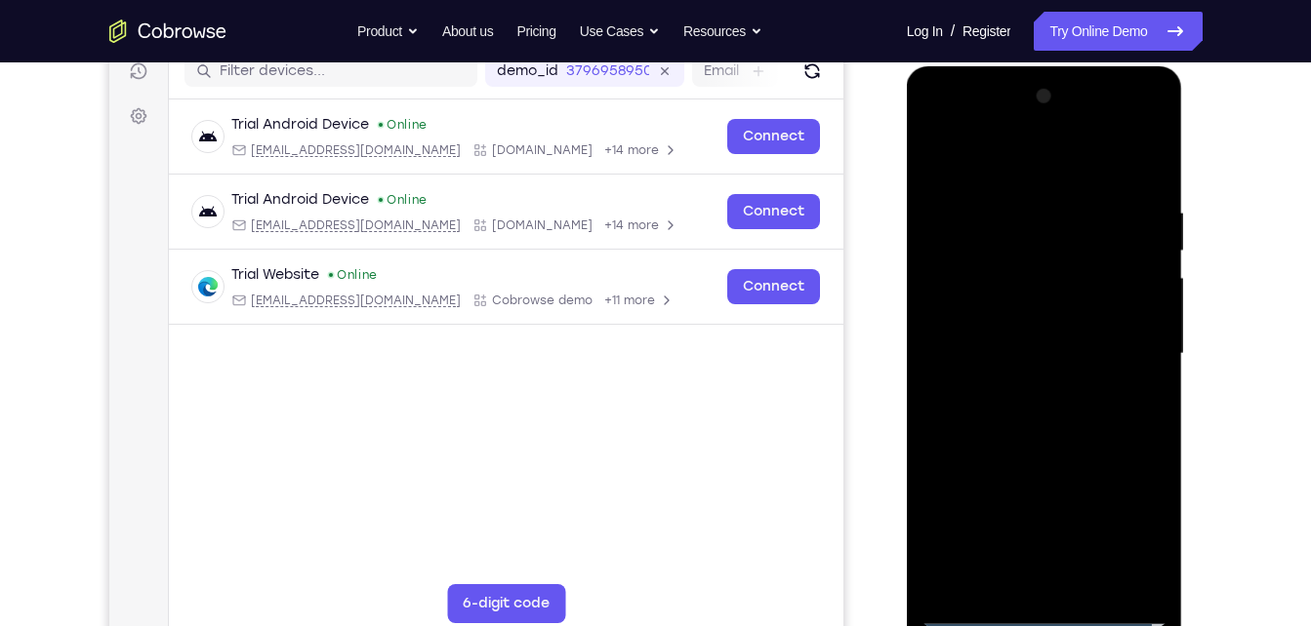
click at [1067, 452] on div at bounding box center [1044, 354] width 246 height 546
click at [994, 342] on div at bounding box center [1044, 354] width 246 height 546
click at [965, 359] on div at bounding box center [1044, 354] width 246 height 546
click at [990, 340] on div at bounding box center [1044, 354] width 246 height 546
click at [1033, 378] on div at bounding box center [1044, 354] width 246 height 546
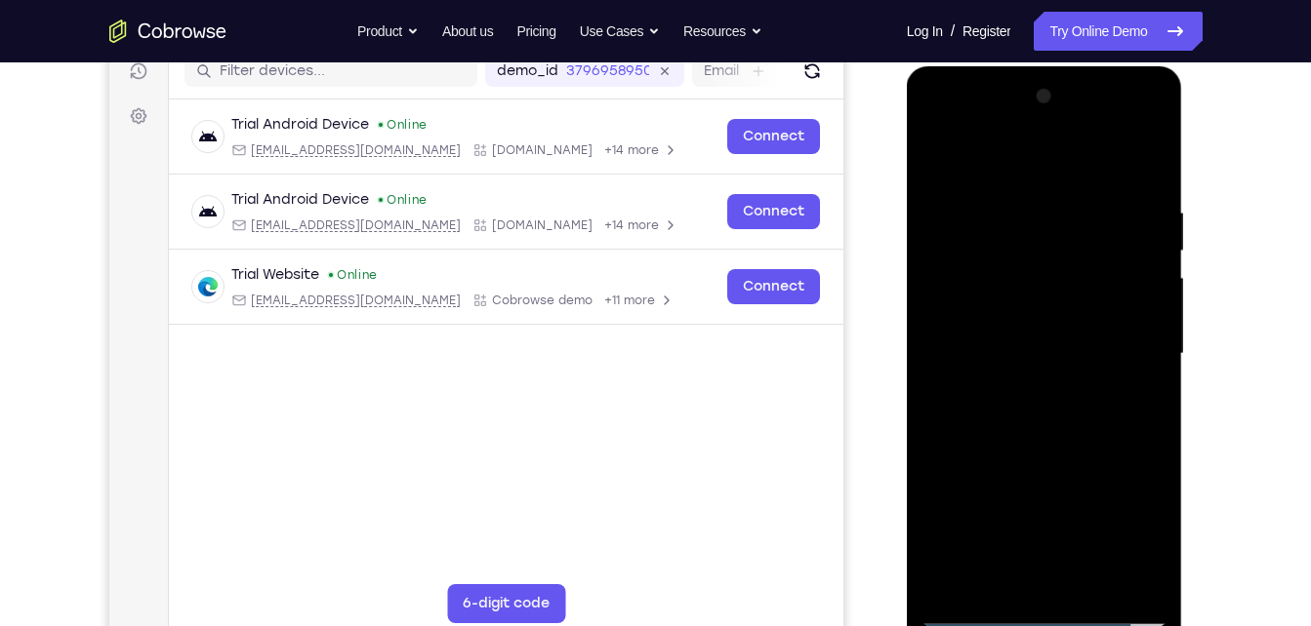
click at [1090, 160] on div at bounding box center [1044, 354] width 246 height 546
click at [1029, 189] on div at bounding box center [1044, 354] width 246 height 546
click at [1052, 456] on div at bounding box center [1044, 354] width 246 height 546
click at [1126, 288] on div at bounding box center [1044, 354] width 246 height 546
drag, startPoint x: 1075, startPoint y: 505, endPoint x: 1078, endPoint y: 286, distance: 219.6
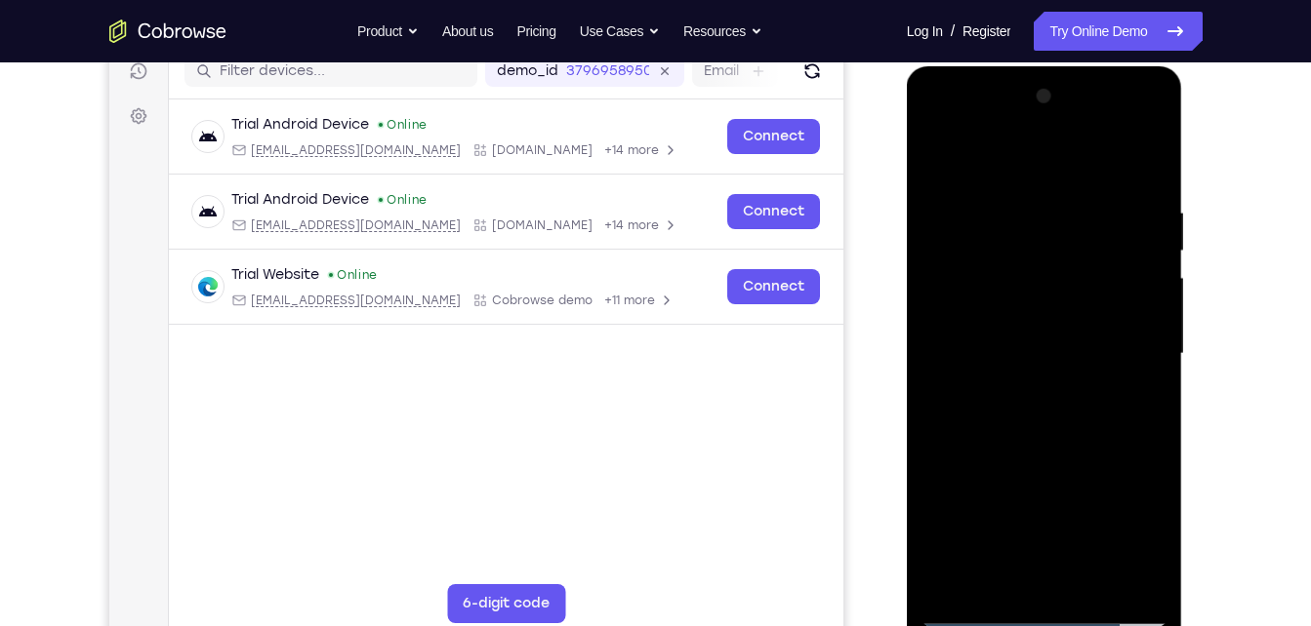
click at [1078, 286] on div at bounding box center [1044, 354] width 246 height 546
click at [1034, 572] on div at bounding box center [1044, 354] width 246 height 546
click at [954, 311] on div at bounding box center [1044, 354] width 246 height 546
click at [1010, 315] on div at bounding box center [1044, 354] width 246 height 546
click at [1083, 389] on div at bounding box center [1044, 354] width 246 height 546
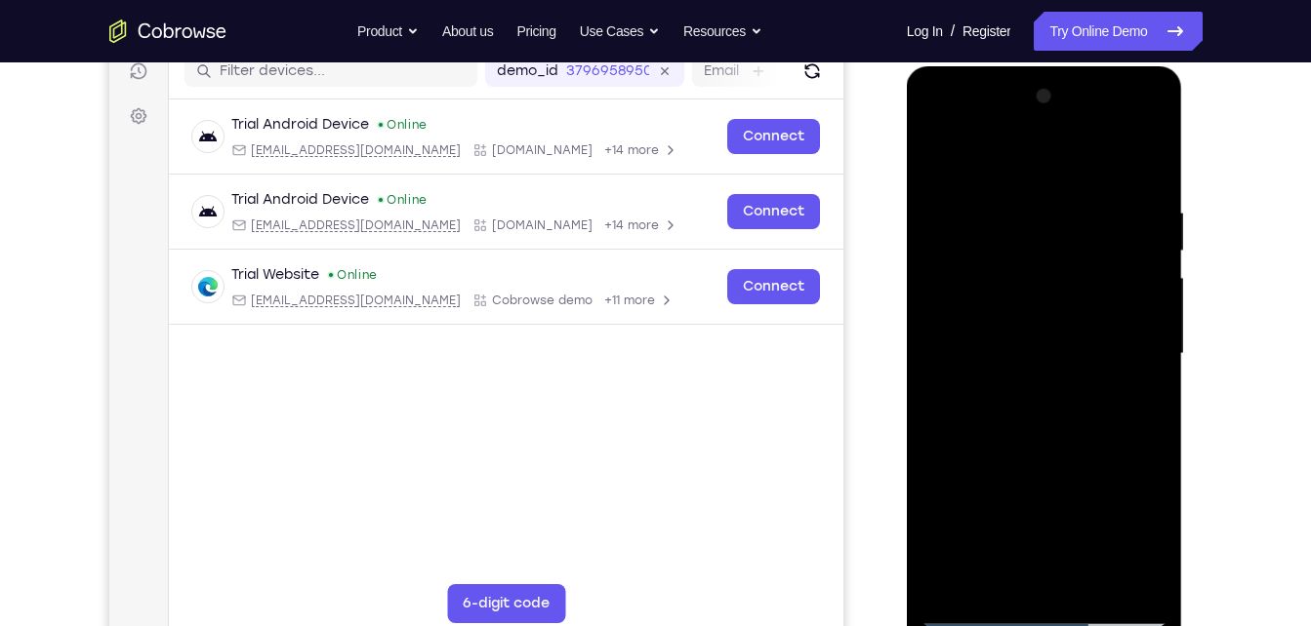
click at [1088, 295] on div at bounding box center [1044, 354] width 246 height 546
click at [981, 616] on div at bounding box center [1044, 354] width 246 height 546
click at [1018, 304] on div at bounding box center [1044, 354] width 246 height 546
click at [940, 141] on div at bounding box center [1044, 354] width 246 height 546
click at [966, 305] on div at bounding box center [1044, 354] width 246 height 546
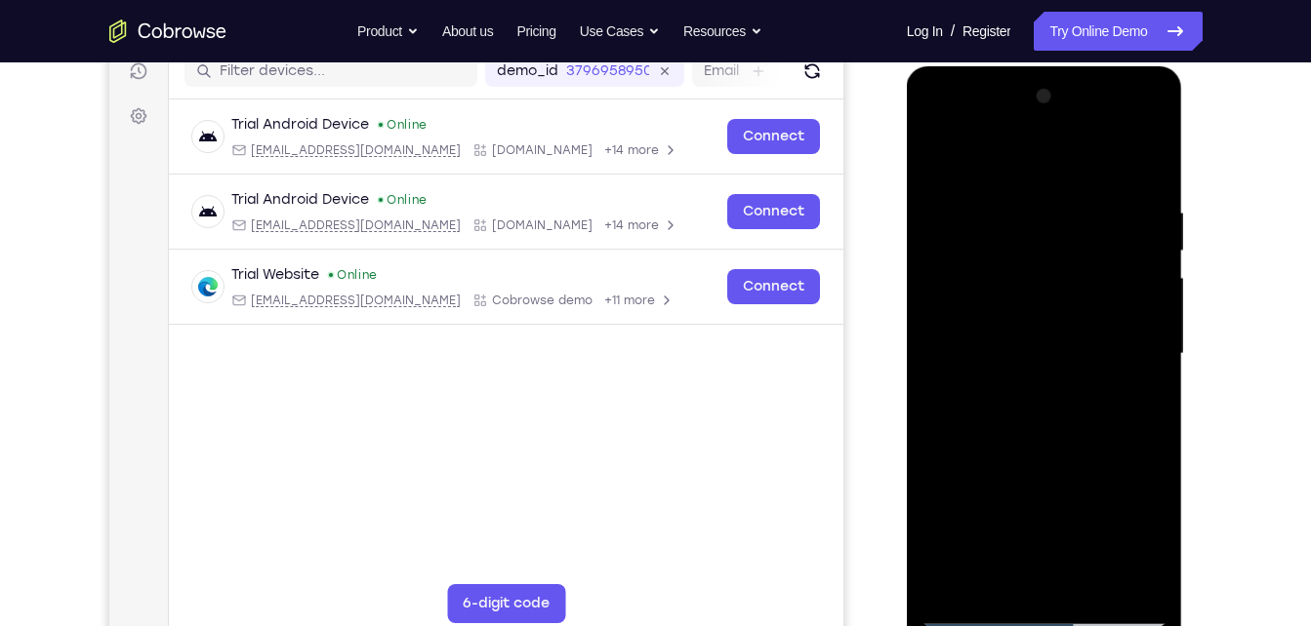
drag, startPoint x: 1064, startPoint y: 480, endPoint x: 1084, endPoint y: 551, distance: 74.1
click at [1084, 551] on div at bounding box center [1044, 354] width 246 height 546
click at [1131, 157] on div at bounding box center [1044, 354] width 246 height 546
click at [1000, 218] on div at bounding box center [1044, 354] width 246 height 546
drag, startPoint x: 1057, startPoint y: 539, endPoint x: 1094, endPoint y: 339, distance: 203.5
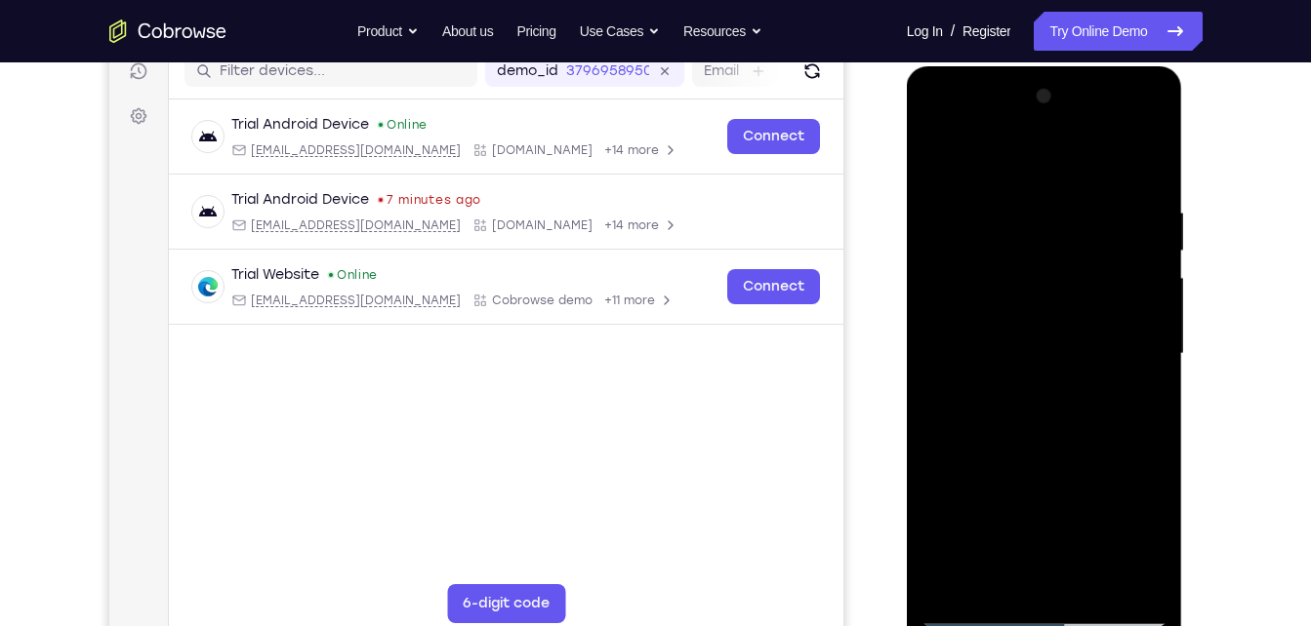
click at [1094, 339] on div at bounding box center [1044, 354] width 246 height 546
click at [955, 430] on div at bounding box center [1044, 354] width 246 height 546
click at [1154, 375] on div at bounding box center [1044, 354] width 246 height 546
click at [1153, 375] on div at bounding box center [1044, 354] width 246 height 546
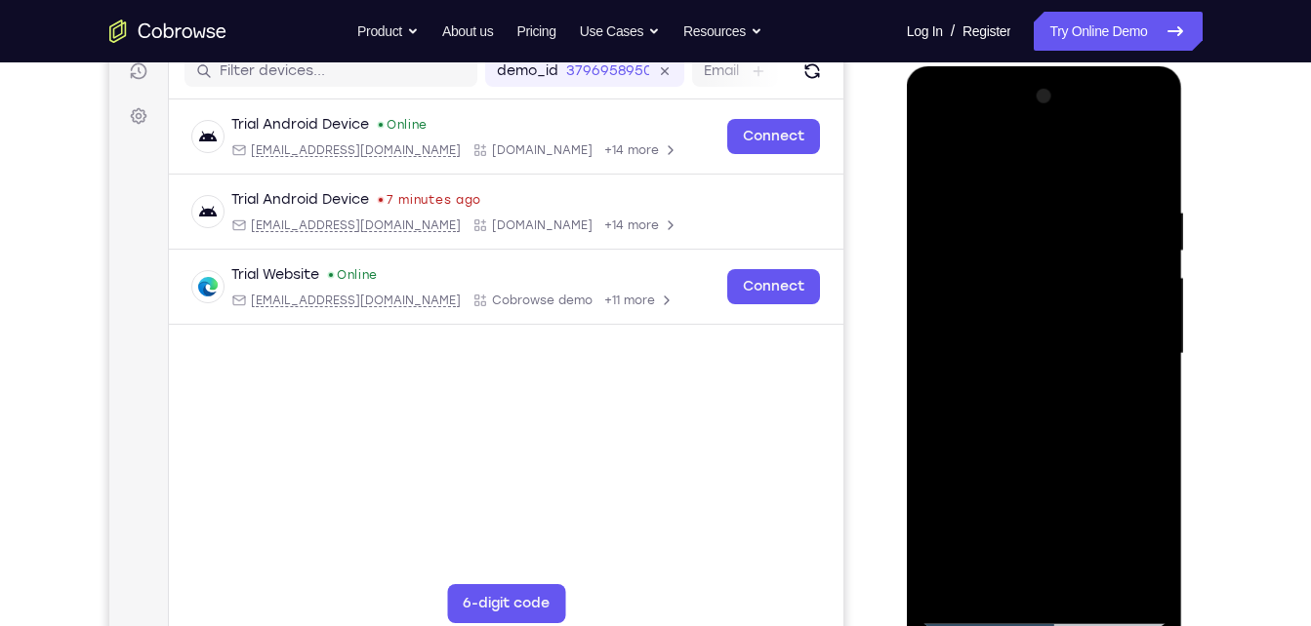
click at [1153, 375] on div at bounding box center [1044, 354] width 246 height 546
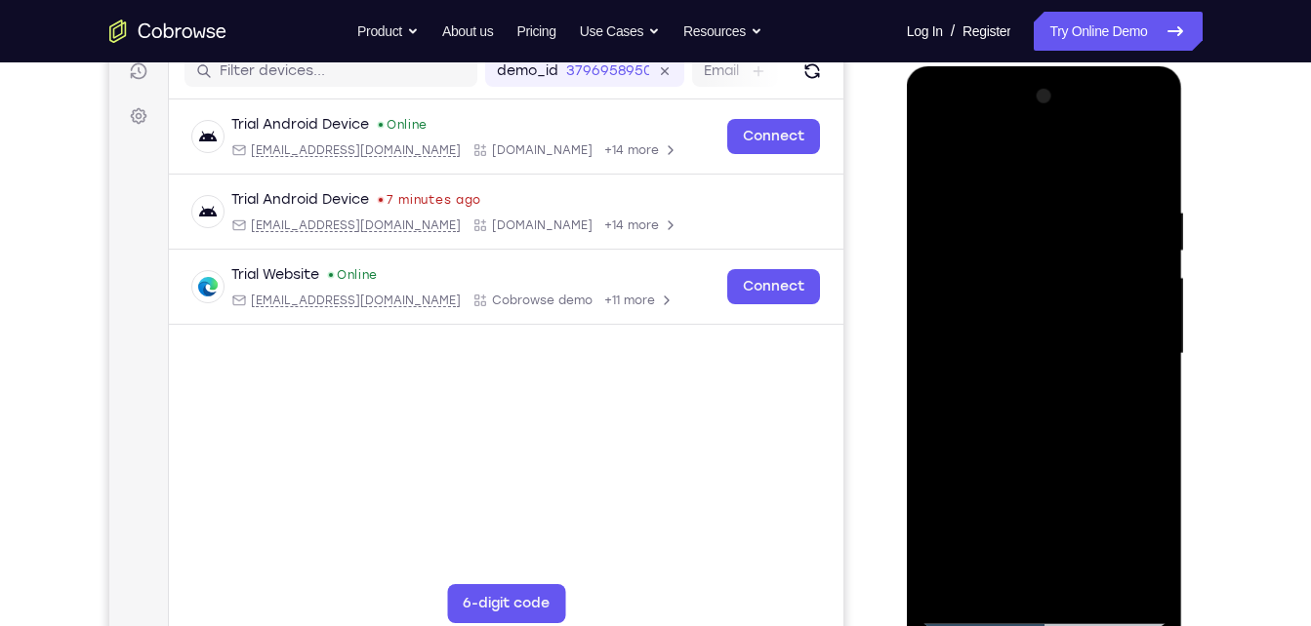
click at [1153, 375] on div at bounding box center [1044, 354] width 246 height 546
click at [1151, 173] on div at bounding box center [1044, 354] width 246 height 546
click at [1019, 414] on div at bounding box center [1044, 354] width 246 height 546
click at [1153, 366] on div at bounding box center [1044, 354] width 246 height 546
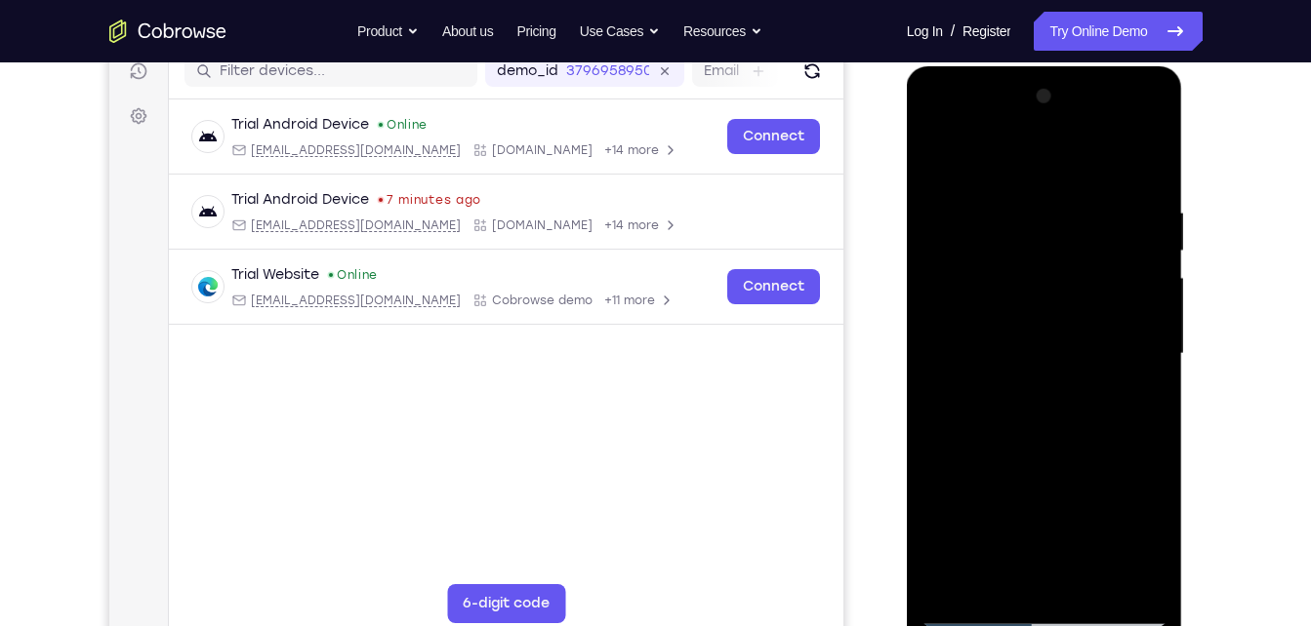
click at [1154, 166] on div at bounding box center [1044, 354] width 246 height 546
click at [1123, 429] on div at bounding box center [1044, 354] width 246 height 546
click at [1149, 165] on div at bounding box center [1044, 354] width 246 height 546
drag, startPoint x: 1125, startPoint y: 405, endPoint x: 974, endPoint y: 418, distance: 151.8
click at [974, 418] on div at bounding box center [1044, 354] width 246 height 546
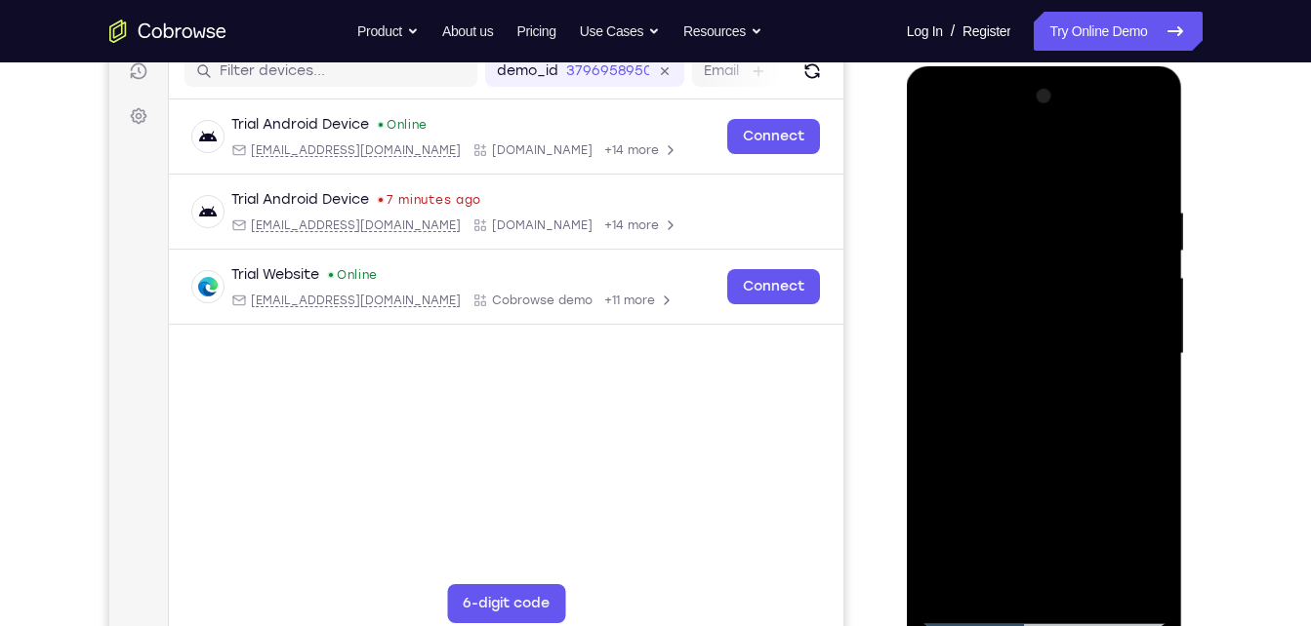
click at [1016, 355] on div at bounding box center [1044, 354] width 246 height 546
drag, startPoint x: 1094, startPoint y: 539, endPoint x: 1101, endPoint y: 507, distance: 32.0
click at [1101, 507] on div at bounding box center [1044, 354] width 246 height 546
drag, startPoint x: 1106, startPoint y: 547, endPoint x: 1117, endPoint y: 429, distance: 118.7
click at [1117, 429] on div at bounding box center [1044, 354] width 246 height 546
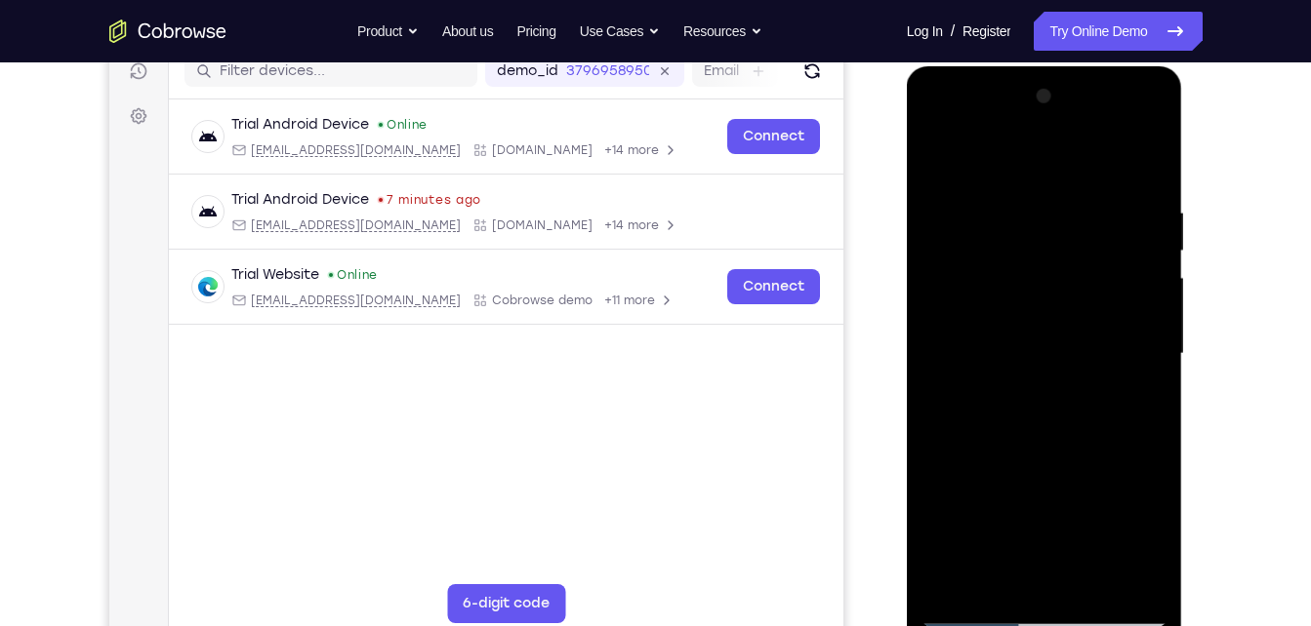
drag, startPoint x: 1095, startPoint y: 554, endPoint x: 1101, endPoint y: 335, distance: 219.6
click at [1101, 335] on div at bounding box center [1044, 354] width 246 height 546
drag, startPoint x: 1089, startPoint y: 562, endPoint x: 1113, endPoint y: 359, distance: 204.4
click at [1113, 359] on div at bounding box center [1044, 354] width 246 height 546
drag, startPoint x: 1079, startPoint y: 544, endPoint x: 1068, endPoint y: 352, distance: 191.6
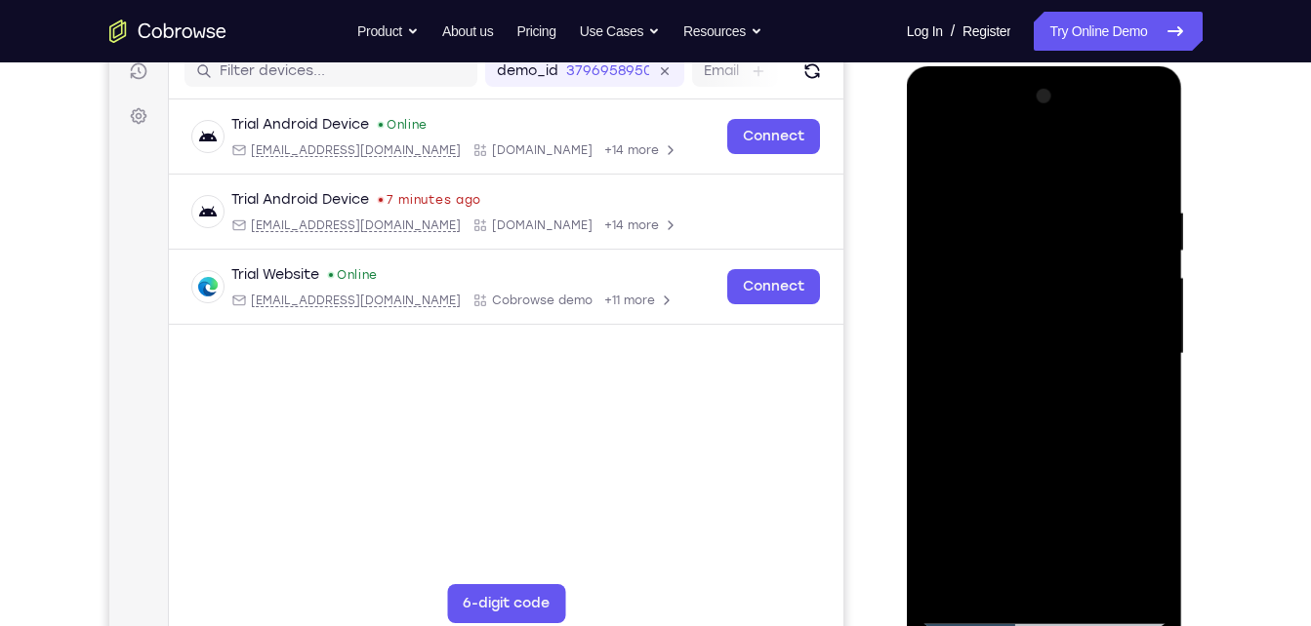
click at [1068, 352] on div at bounding box center [1044, 354] width 246 height 546
click at [962, 621] on div at bounding box center [1044, 354] width 246 height 546
drag, startPoint x: 1071, startPoint y: 527, endPoint x: 1067, endPoint y: 216, distance: 311.3
click at [1067, 216] on div at bounding box center [1044, 354] width 246 height 546
click at [967, 305] on div at bounding box center [1044, 354] width 246 height 546
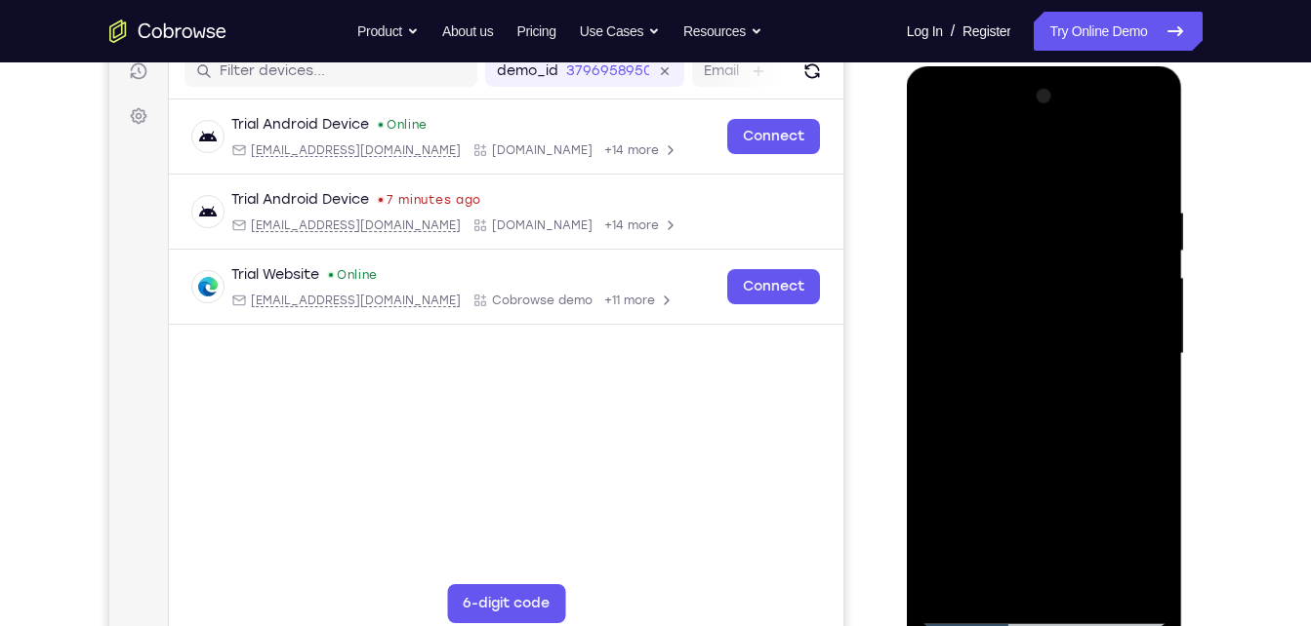
click at [978, 263] on div at bounding box center [1044, 354] width 246 height 546
drag, startPoint x: 1008, startPoint y: 192, endPoint x: 1018, endPoint y: 612, distance: 419.7
click at [1018, 612] on div at bounding box center [1044, 354] width 246 height 546
drag, startPoint x: 996, startPoint y: 290, endPoint x: 1014, endPoint y: 608, distance: 318.6
click at [1014, 608] on div at bounding box center [1044, 354] width 246 height 546
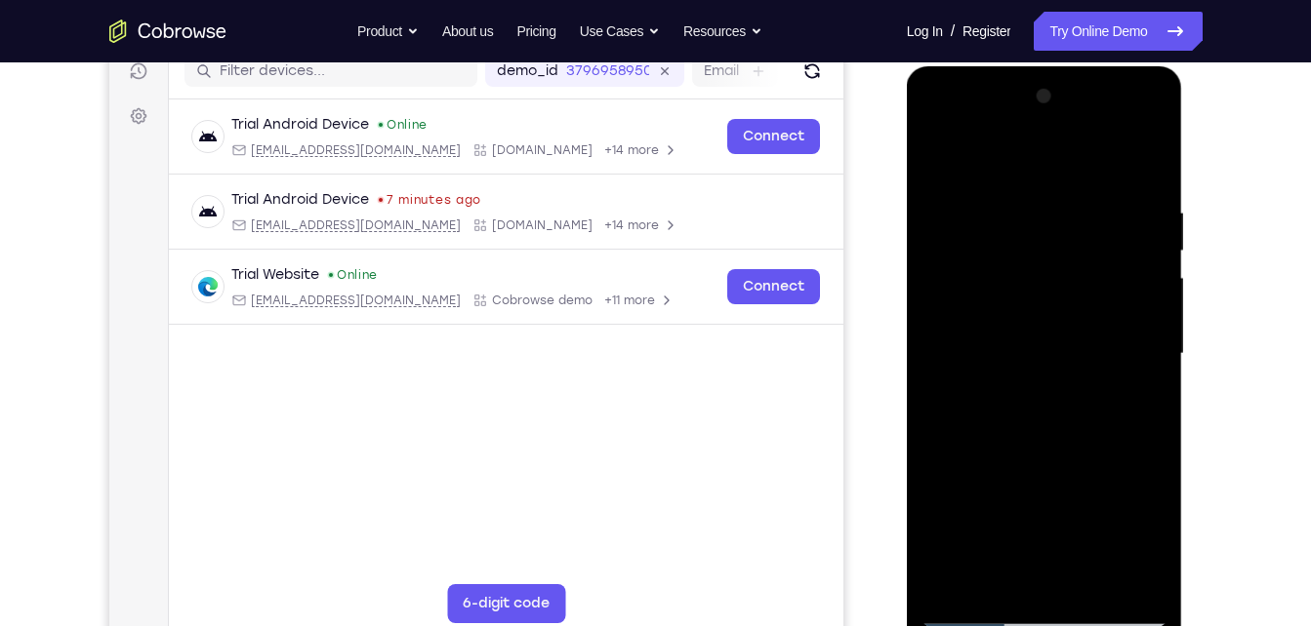
click at [982, 409] on div at bounding box center [1044, 354] width 246 height 546
click at [1002, 406] on div at bounding box center [1044, 354] width 246 height 546
click at [927, 154] on div at bounding box center [1044, 354] width 246 height 546
click at [935, 159] on div at bounding box center [1044, 354] width 246 height 546
click at [1128, 159] on div at bounding box center [1044, 354] width 246 height 546
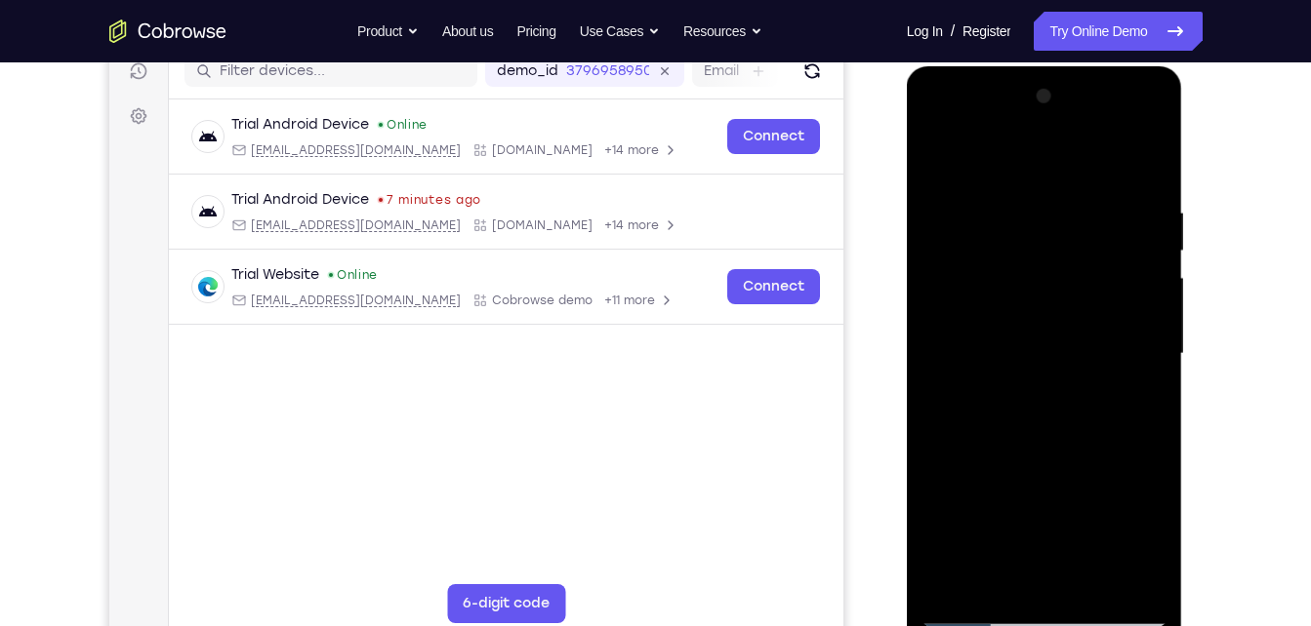
click at [980, 284] on div at bounding box center [1044, 354] width 246 height 546
click at [980, 257] on div at bounding box center [1044, 354] width 246 height 546
click at [1146, 368] on div at bounding box center [1044, 354] width 246 height 546
click at [1107, 578] on div at bounding box center [1044, 354] width 246 height 546
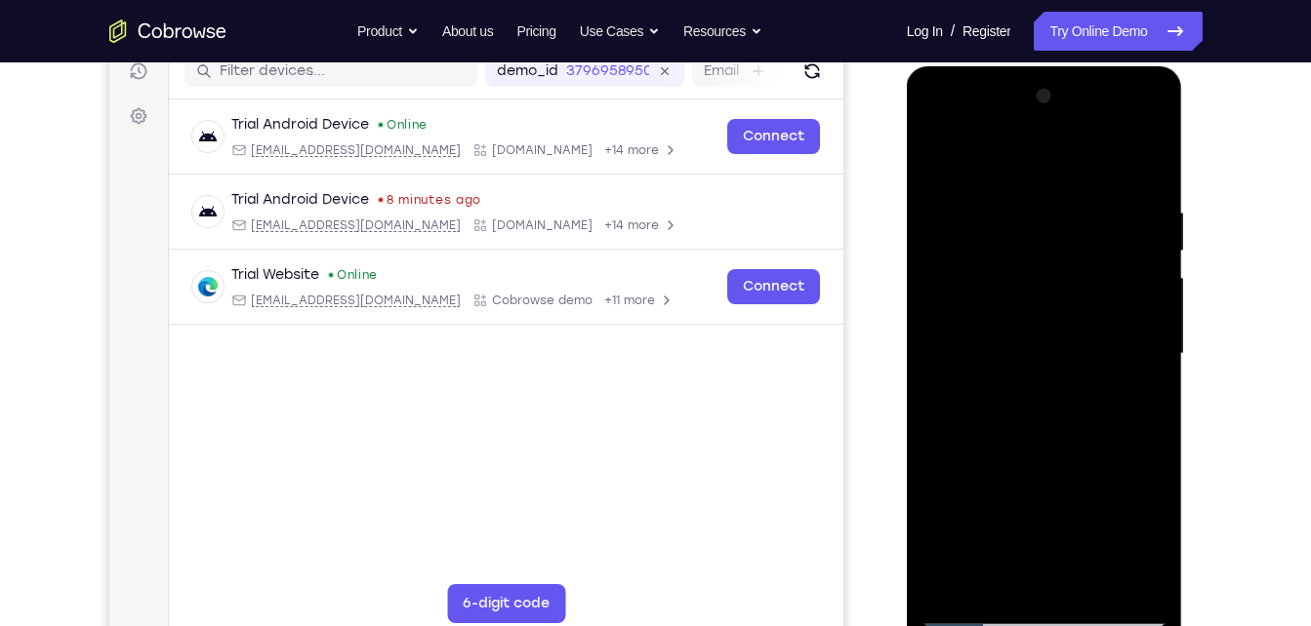
click at [1107, 578] on div at bounding box center [1044, 354] width 246 height 546
click at [1154, 374] on div at bounding box center [1044, 354] width 246 height 546
click at [1150, 172] on div at bounding box center [1044, 354] width 246 height 546
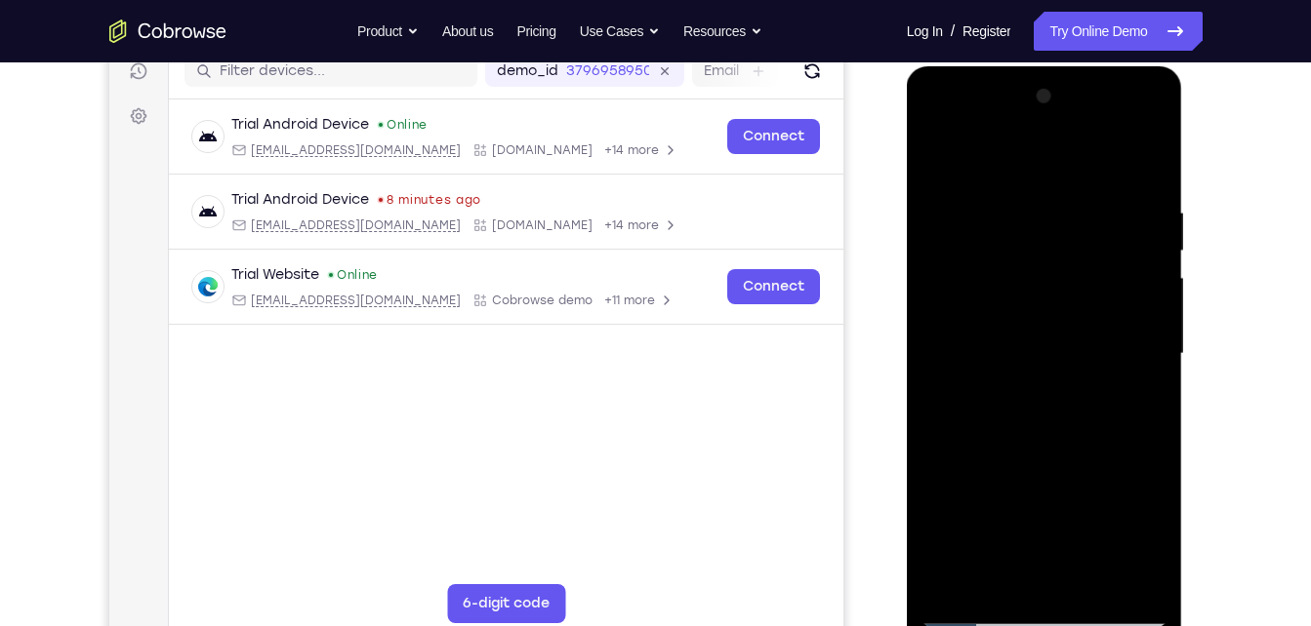
drag, startPoint x: 1074, startPoint y: 521, endPoint x: 1074, endPoint y: 210, distance: 311.3
click at [1074, 210] on div at bounding box center [1044, 354] width 246 height 546
click at [982, 615] on div at bounding box center [1044, 354] width 246 height 546
drag, startPoint x: 1043, startPoint y: 528, endPoint x: 1013, endPoint y: 155, distance: 374.0
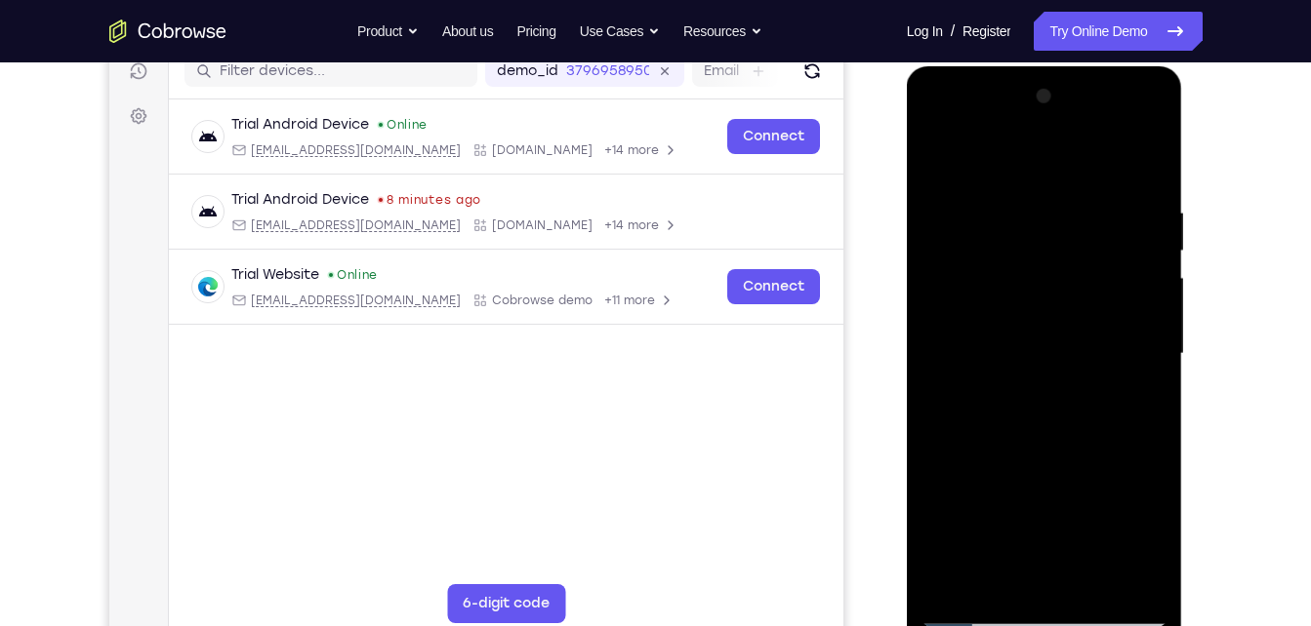
click at [1013, 155] on div at bounding box center [1044, 354] width 246 height 546
click at [1089, 237] on div at bounding box center [1044, 354] width 246 height 546
click at [1156, 164] on div at bounding box center [1044, 354] width 246 height 546
drag, startPoint x: 1145, startPoint y: 270, endPoint x: 981, endPoint y: 287, distance: 164.8
click at [981, 287] on div at bounding box center [1044, 354] width 246 height 546
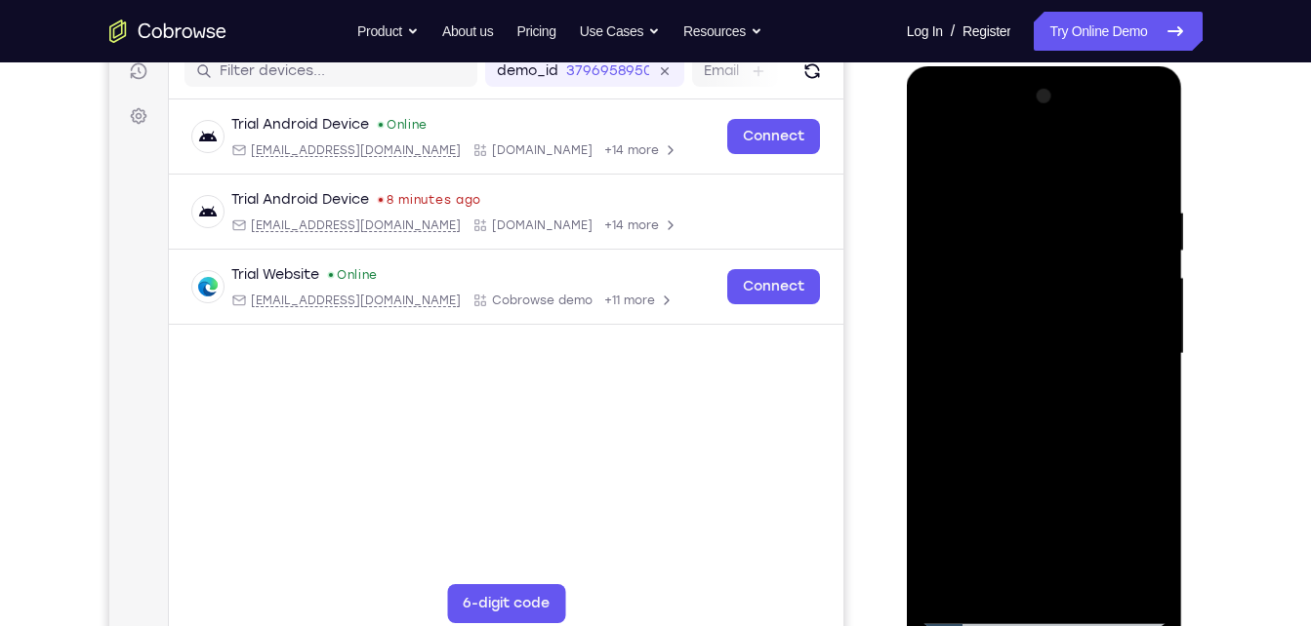
drag, startPoint x: 1124, startPoint y: 268, endPoint x: 946, endPoint y: 291, distance: 180.0
click at [946, 291] on div at bounding box center [1044, 354] width 246 height 546
drag, startPoint x: 1137, startPoint y: 252, endPoint x: 983, endPoint y: 252, distance: 154.2
click at [983, 252] on div at bounding box center [1044, 354] width 246 height 546
drag, startPoint x: 1097, startPoint y: 513, endPoint x: 1101, endPoint y: 461, distance: 52.8
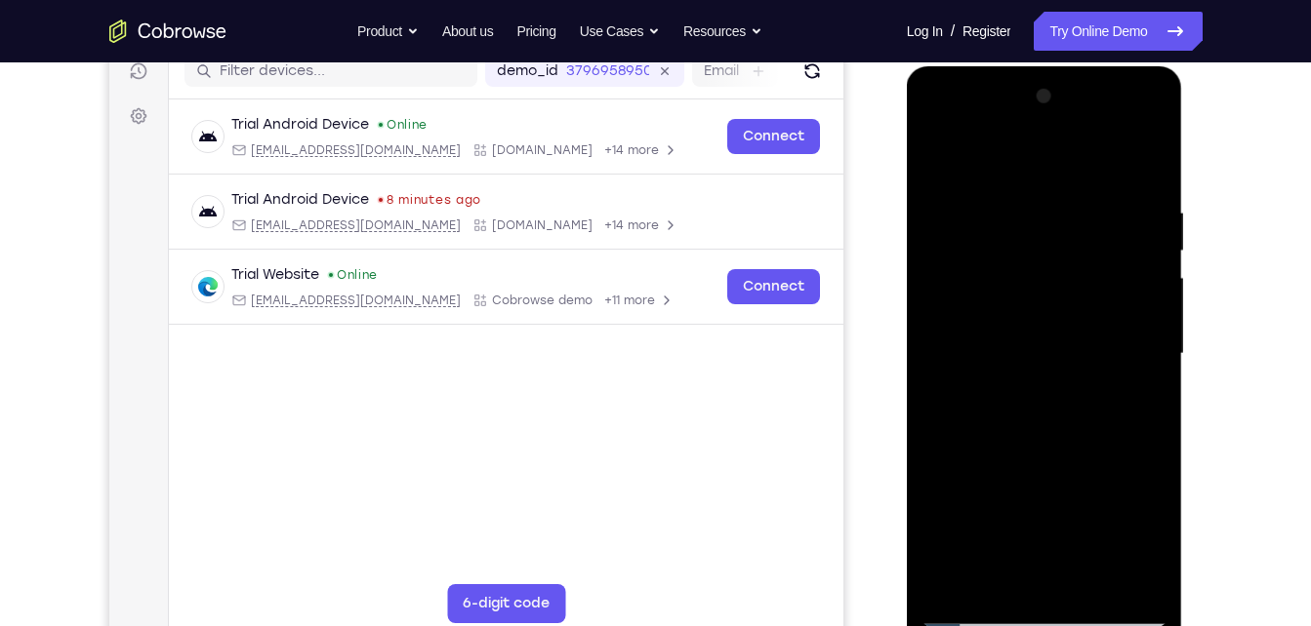
click at [1101, 461] on div at bounding box center [1044, 354] width 246 height 546
click at [1143, 177] on div at bounding box center [1044, 354] width 246 height 546
click at [1154, 170] on div at bounding box center [1044, 354] width 246 height 546
drag, startPoint x: 1140, startPoint y: 515, endPoint x: 1103, endPoint y: 163, distance: 354.2
click at [1103, 163] on div at bounding box center [1044, 354] width 246 height 546
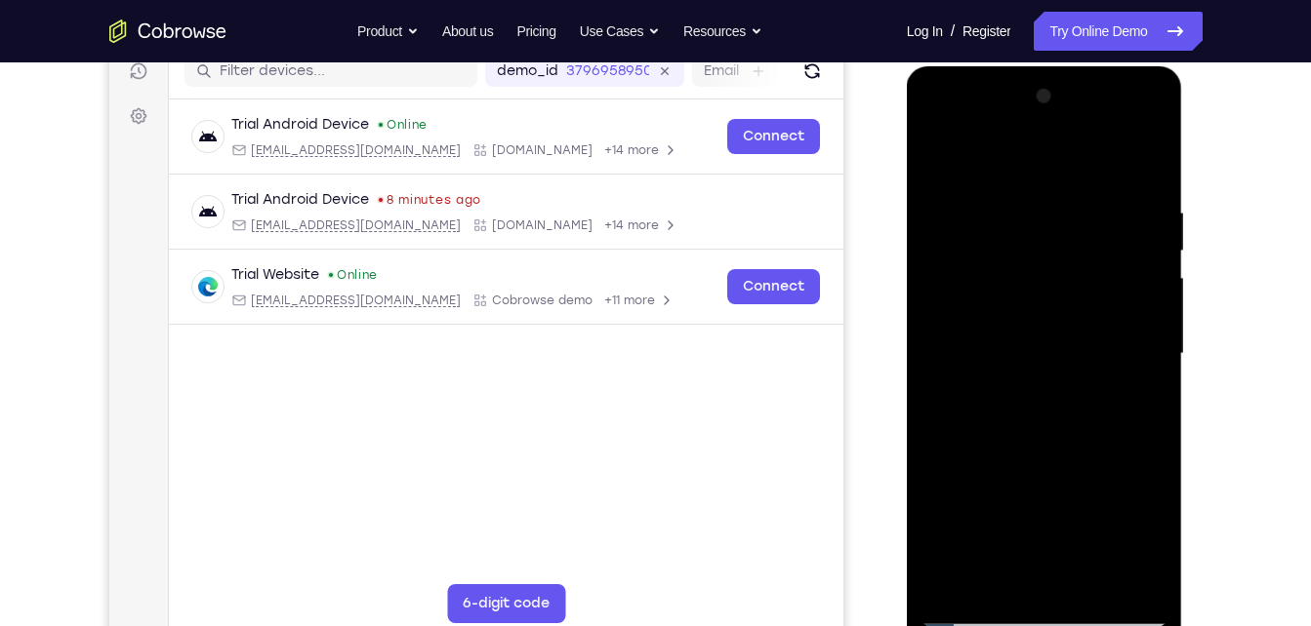
drag, startPoint x: 1082, startPoint y: 512, endPoint x: 1072, endPoint y: 135, distance: 377.8
click at [1072, 135] on div at bounding box center [1044, 354] width 246 height 546
drag, startPoint x: 1070, startPoint y: 434, endPoint x: 1063, endPoint y: 148, distance: 286.0
click at [1063, 148] on div at bounding box center [1044, 354] width 246 height 546
drag, startPoint x: 1070, startPoint y: 482, endPoint x: 1071, endPoint y: 440, distance: 42.0
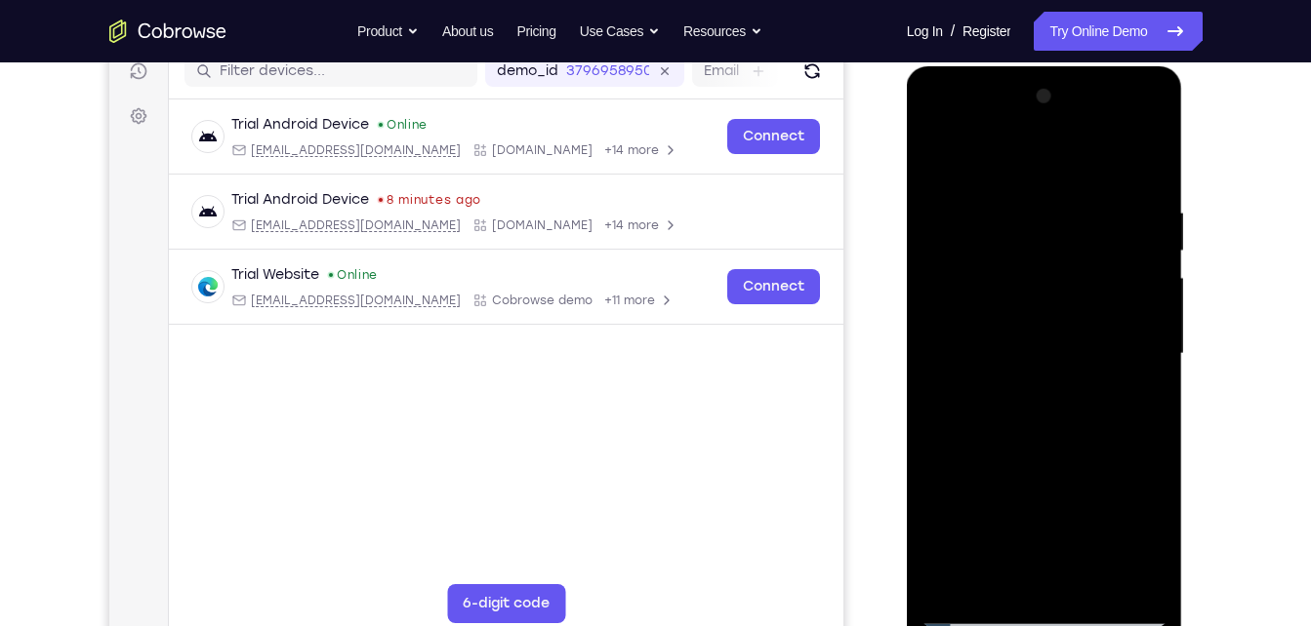
click at [1071, 440] on div at bounding box center [1044, 354] width 246 height 546
drag, startPoint x: 1080, startPoint y: 230, endPoint x: 1070, endPoint y: 501, distance: 270.5
click at [1070, 501] on div at bounding box center [1044, 354] width 246 height 546
drag, startPoint x: 1098, startPoint y: 515, endPoint x: 1096, endPoint y: 217, distance: 298.6
click at [1096, 217] on div at bounding box center [1044, 354] width 246 height 546
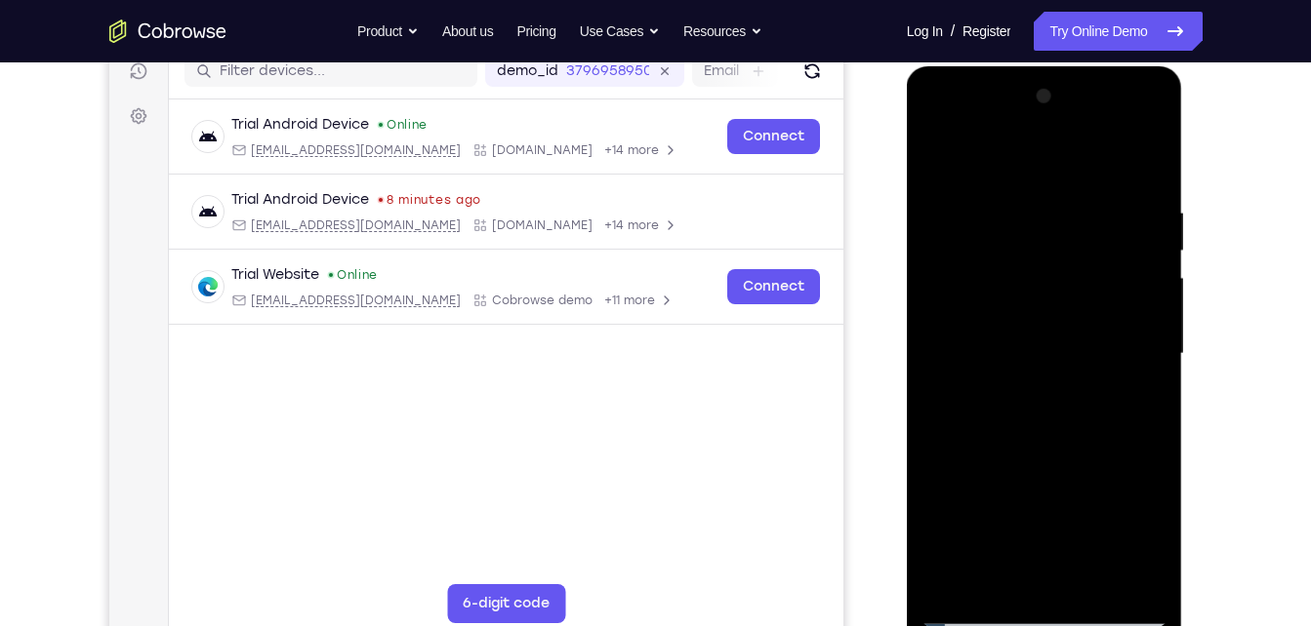
drag, startPoint x: 1081, startPoint y: 542, endPoint x: 1051, endPoint y: 168, distance: 375.0
click at [1051, 168] on div at bounding box center [1044, 354] width 246 height 546
drag, startPoint x: 1081, startPoint y: 536, endPoint x: 1080, endPoint y: 195, distance: 340.6
click at [1080, 195] on div at bounding box center [1044, 354] width 246 height 546
drag, startPoint x: 1067, startPoint y: 538, endPoint x: 1046, endPoint y: 251, distance: 287.6
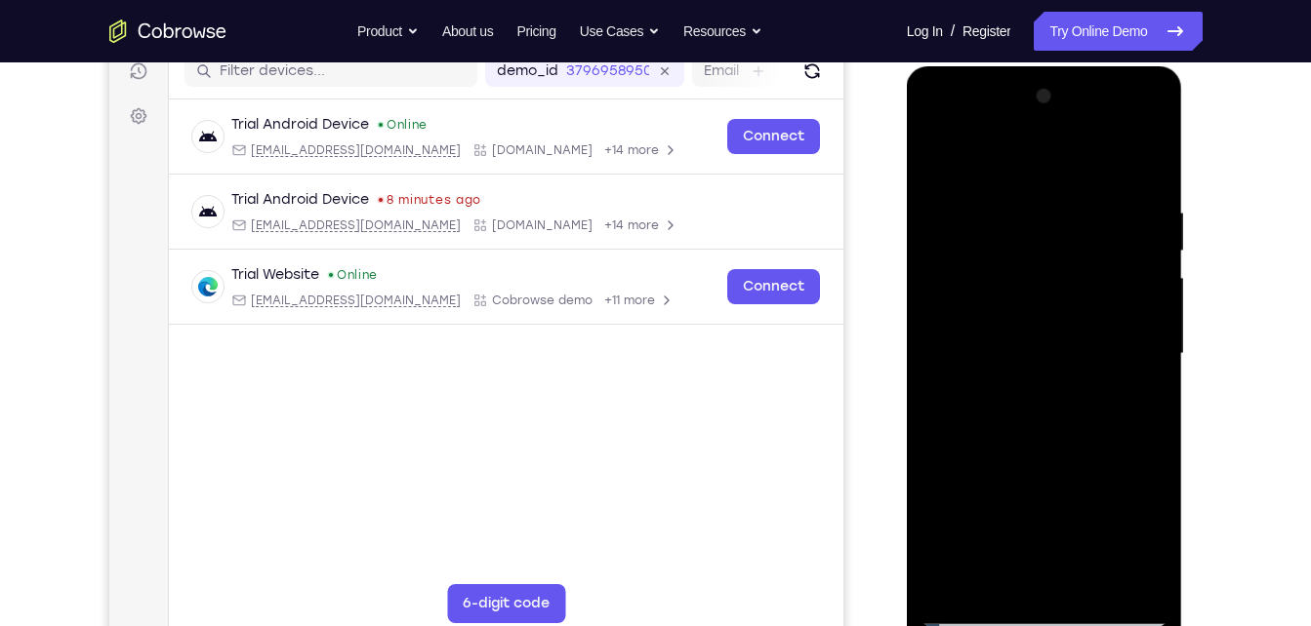
click at [1046, 251] on div at bounding box center [1044, 354] width 246 height 546
drag, startPoint x: 1065, startPoint y: 534, endPoint x: 1052, endPoint y: 276, distance: 257.9
click at [1052, 276] on div at bounding box center [1044, 354] width 246 height 546
drag, startPoint x: 1064, startPoint y: 569, endPoint x: 1028, endPoint y: 270, distance: 300.8
click at [1028, 270] on div at bounding box center [1044, 354] width 246 height 546
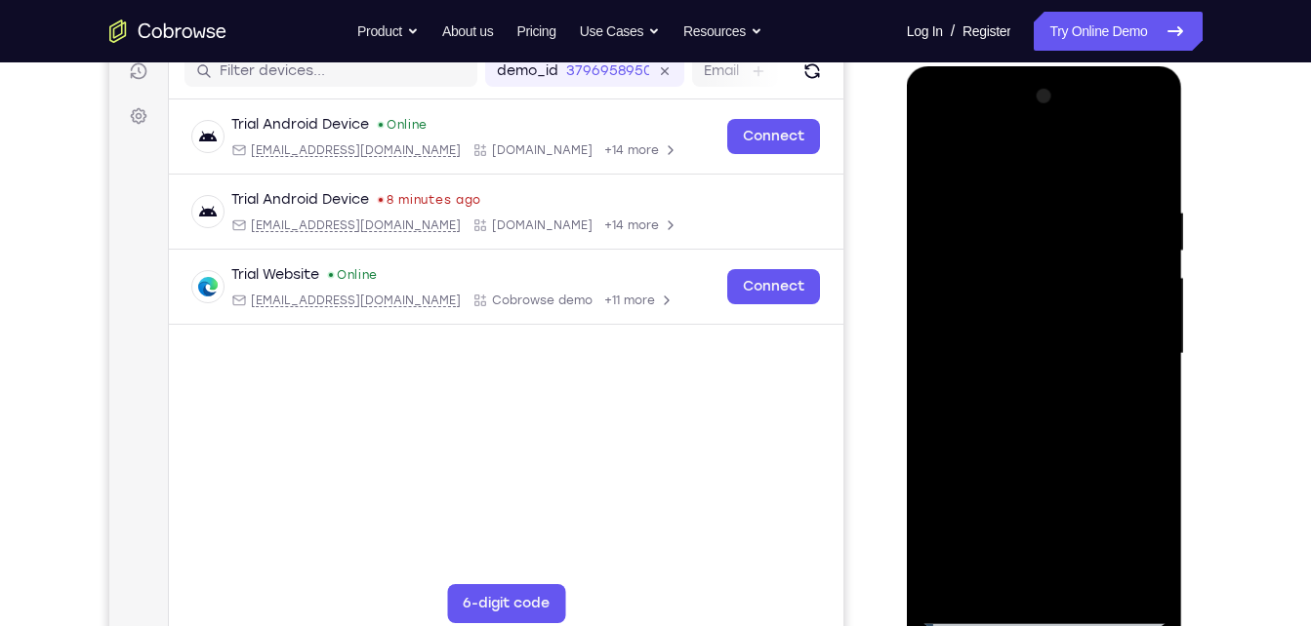
drag, startPoint x: 1027, startPoint y: 513, endPoint x: 1005, endPoint y: 240, distance: 274.1
click at [1005, 240] on div at bounding box center [1044, 354] width 246 height 546
drag, startPoint x: 1035, startPoint y: 505, endPoint x: 1028, endPoint y: 270, distance: 235.3
click at [1028, 270] on div at bounding box center [1044, 354] width 246 height 546
drag, startPoint x: 1077, startPoint y: 551, endPoint x: 1084, endPoint y: 472, distance: 79.3
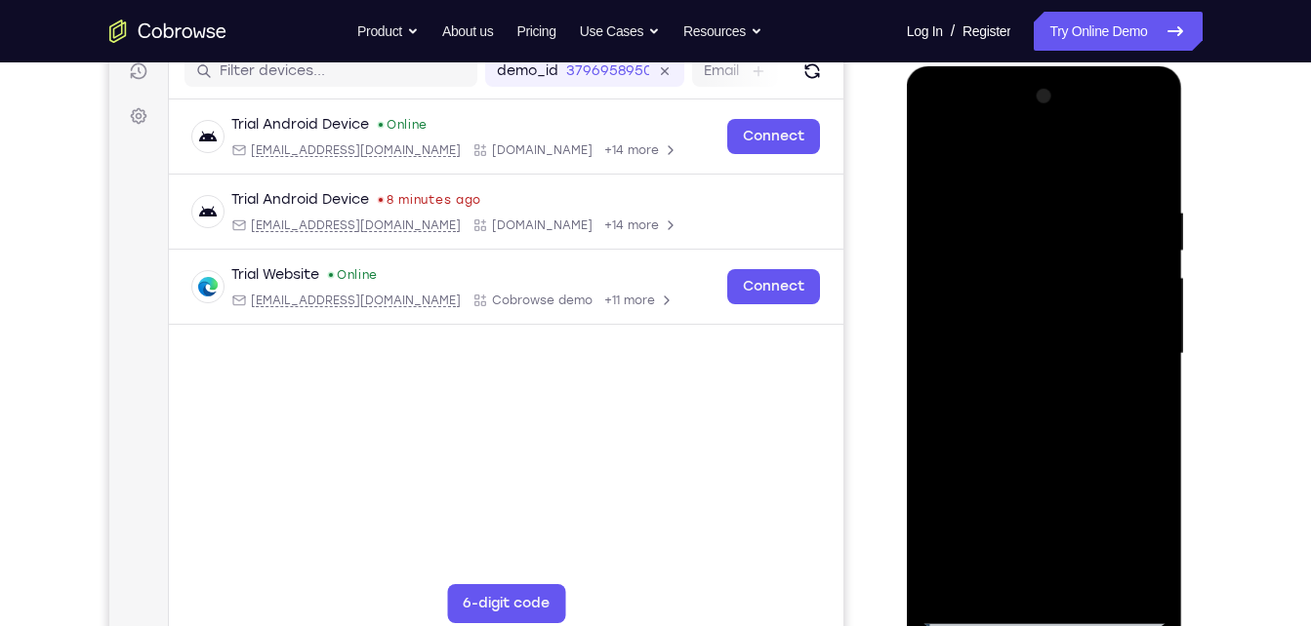
click at [1084, 472] on div at bounding box center [1044, 354] width 246 height 546
drag, startPoint x: 1089, startPoint y: 518, endPoint x: 1092, endPoint y: 203, distance: 315.2
click at [1092, 203] on div at bounding box center [1044, 354] width 246 height 546
drag, startPoint x: 1074, startPoint y: 529, endPoint x: 1066, endPoint y: 214, distance: 315.3
click at [1066, 214] on div at bounding box center [1044, 354] width 246 height 546
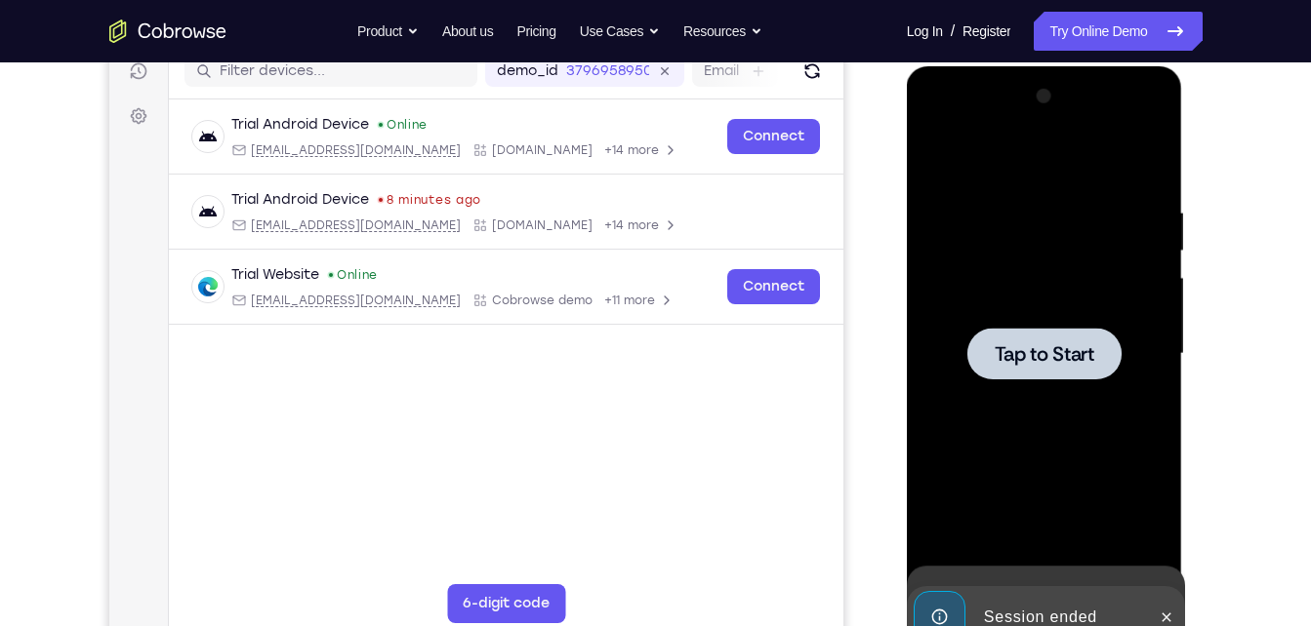
click at [1050, 191] on div at bounding box center [1044, 354] width 246 height 546
